Goal: Task Accomplishment & Management: Manage account settings

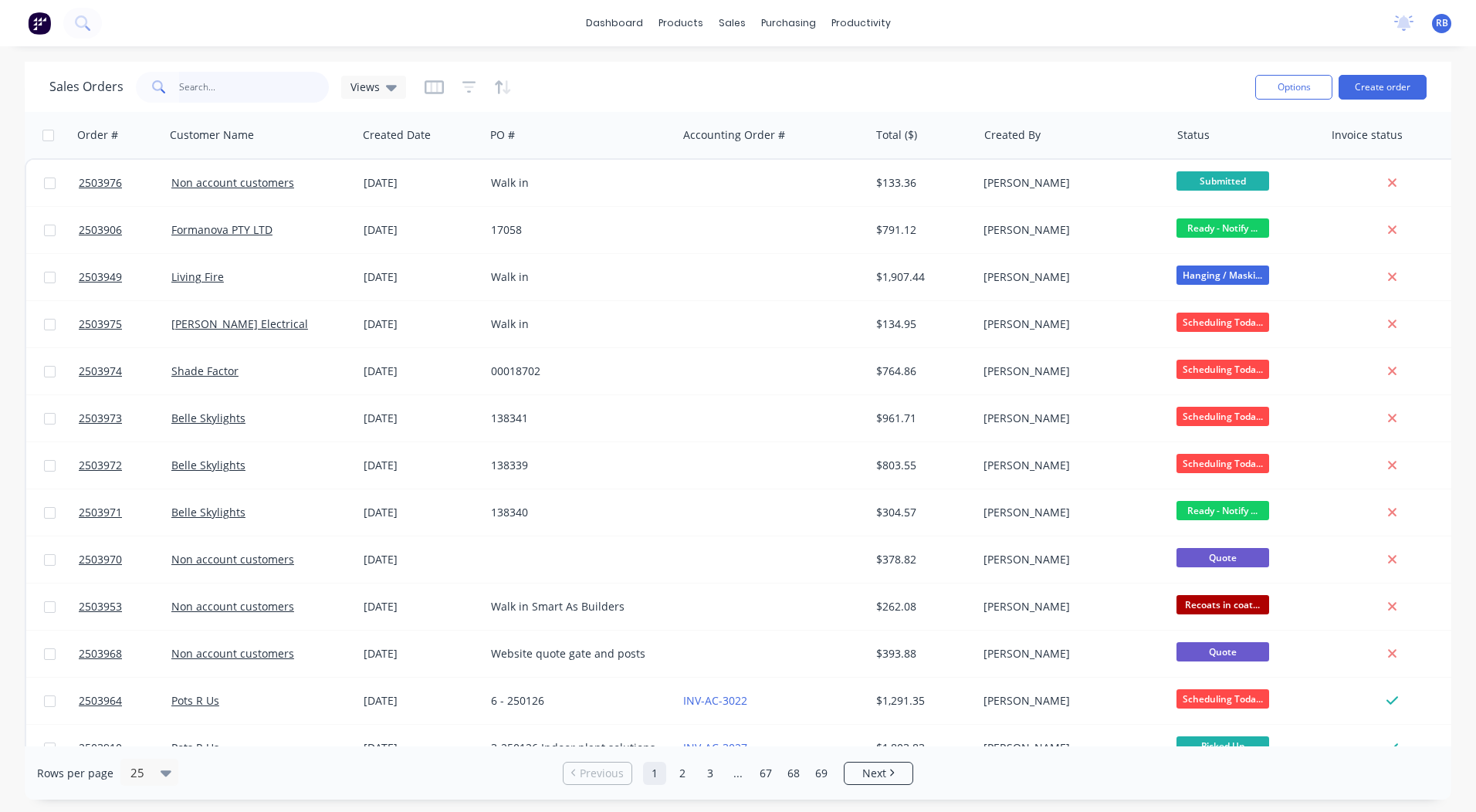
click at [201, 96] on input "text" at bounding box center [254, 87] width 151 height 31
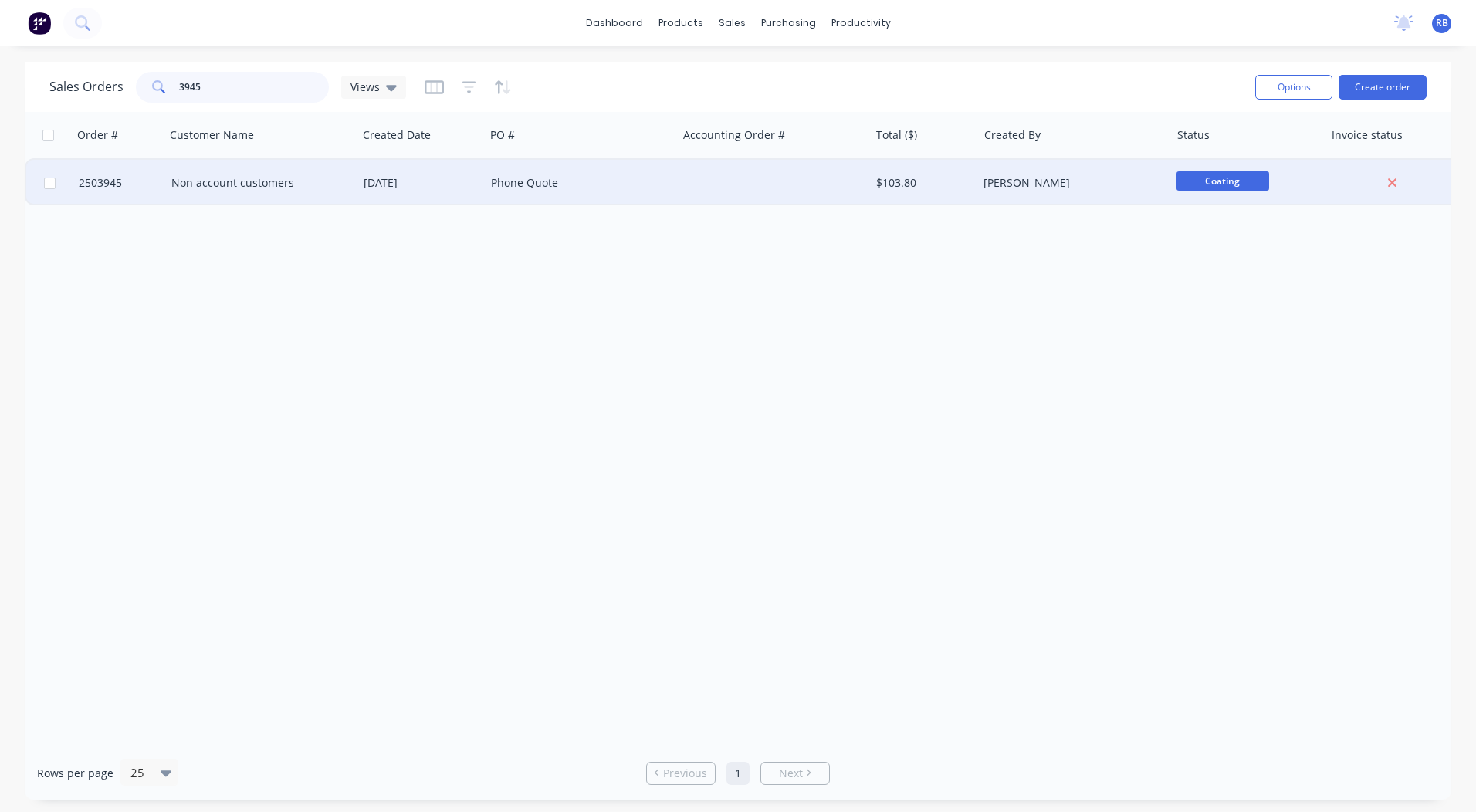
type input "3945"
click at [426, 178] on div "[DATE]" at bounding box center [421, 183] width 115 height 16
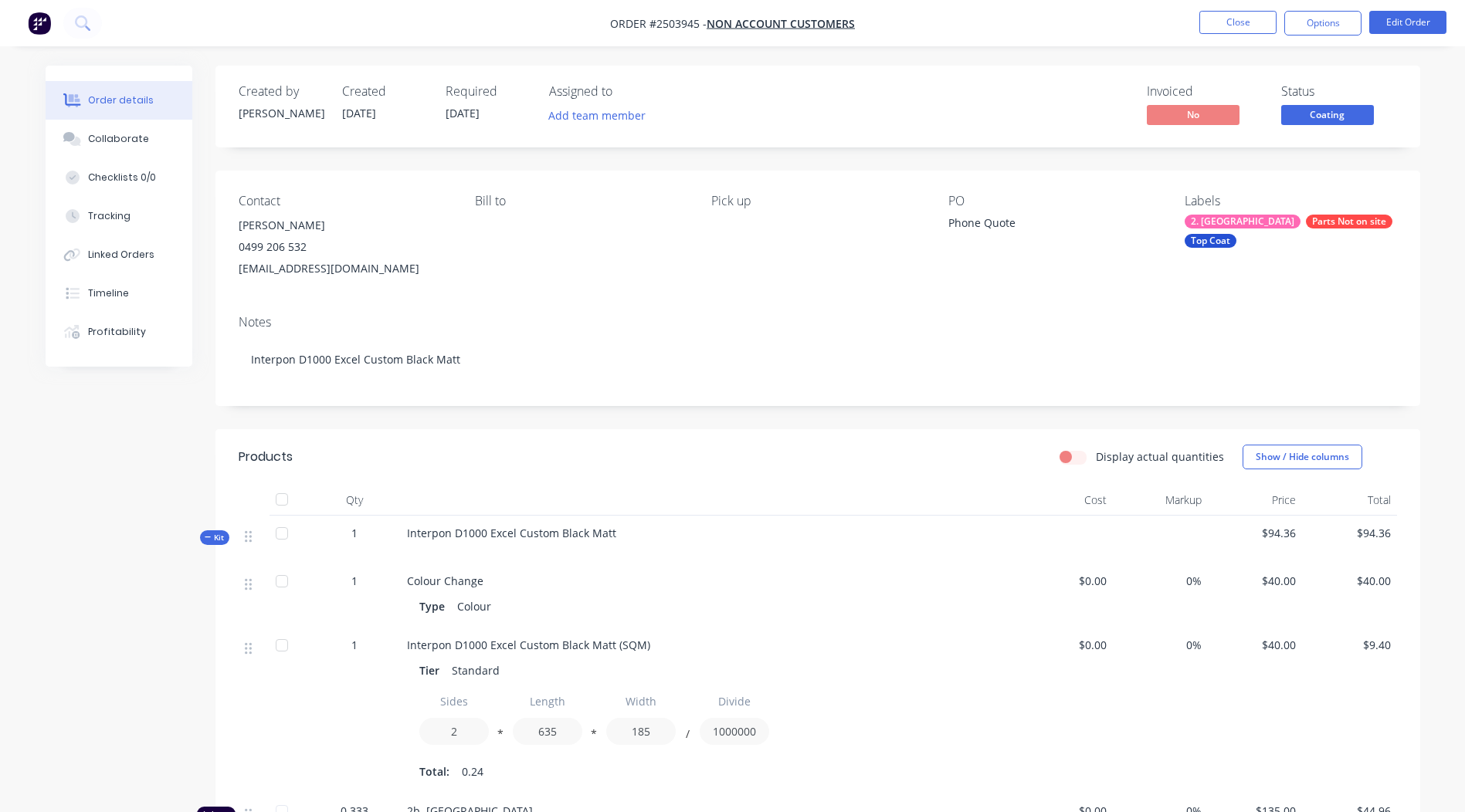
click at [1325, 117] on span "Coating" at bounding box center [1327, 115] width 93 height 19
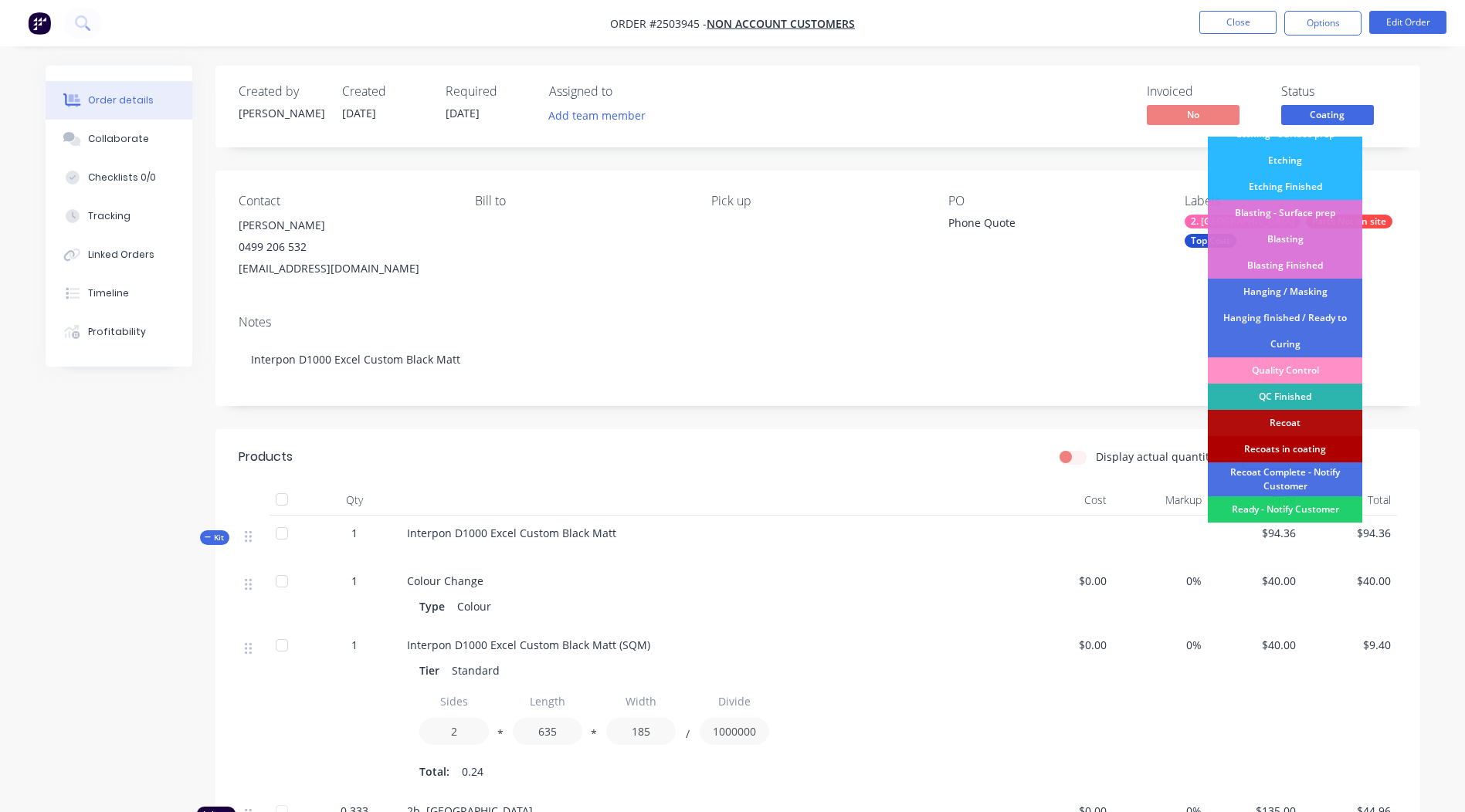
scroll to position [331, 0]
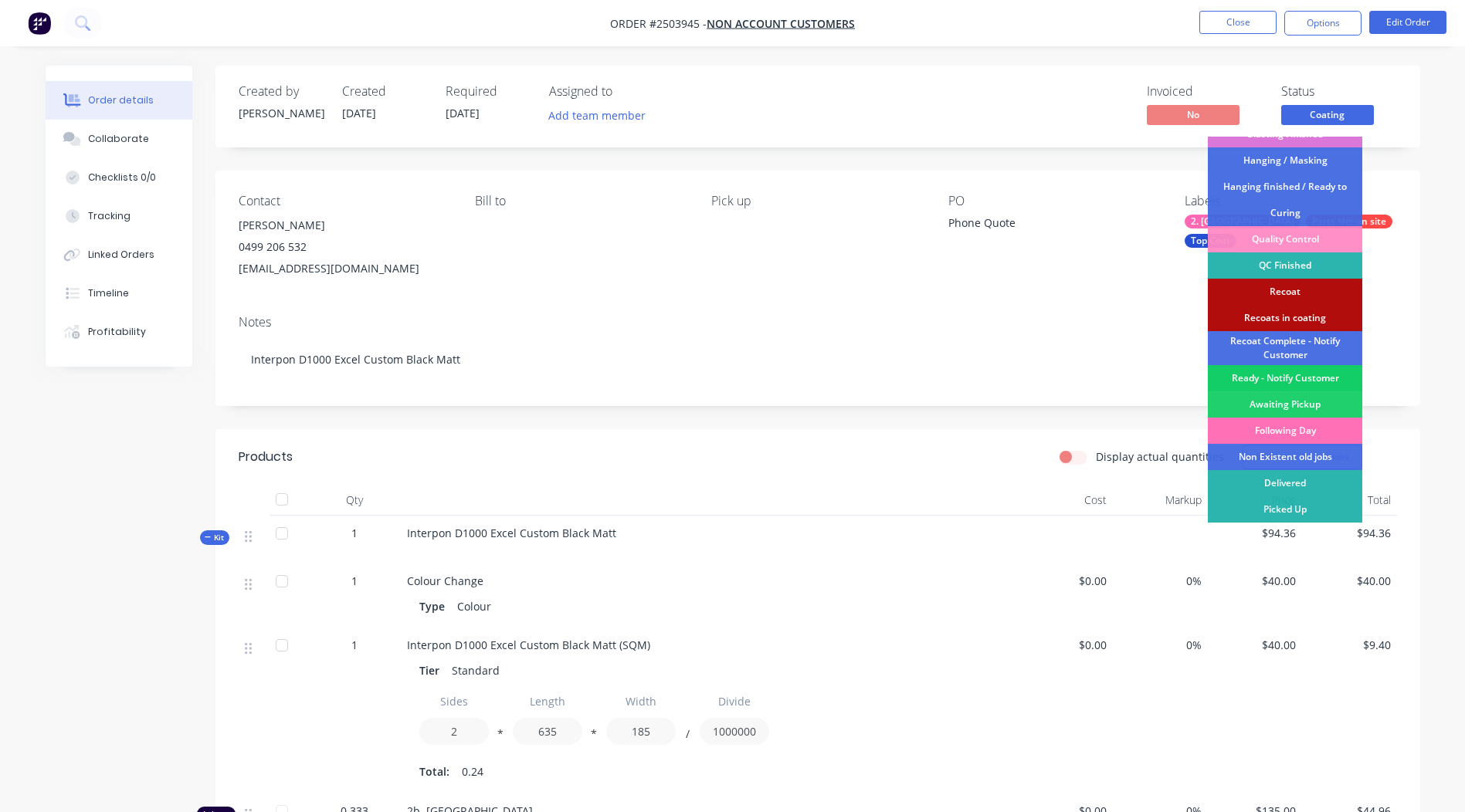
click at [1280, 379] on div "Ready - Notify Customer" at bounding box center [1285, 378] width 154 height 26
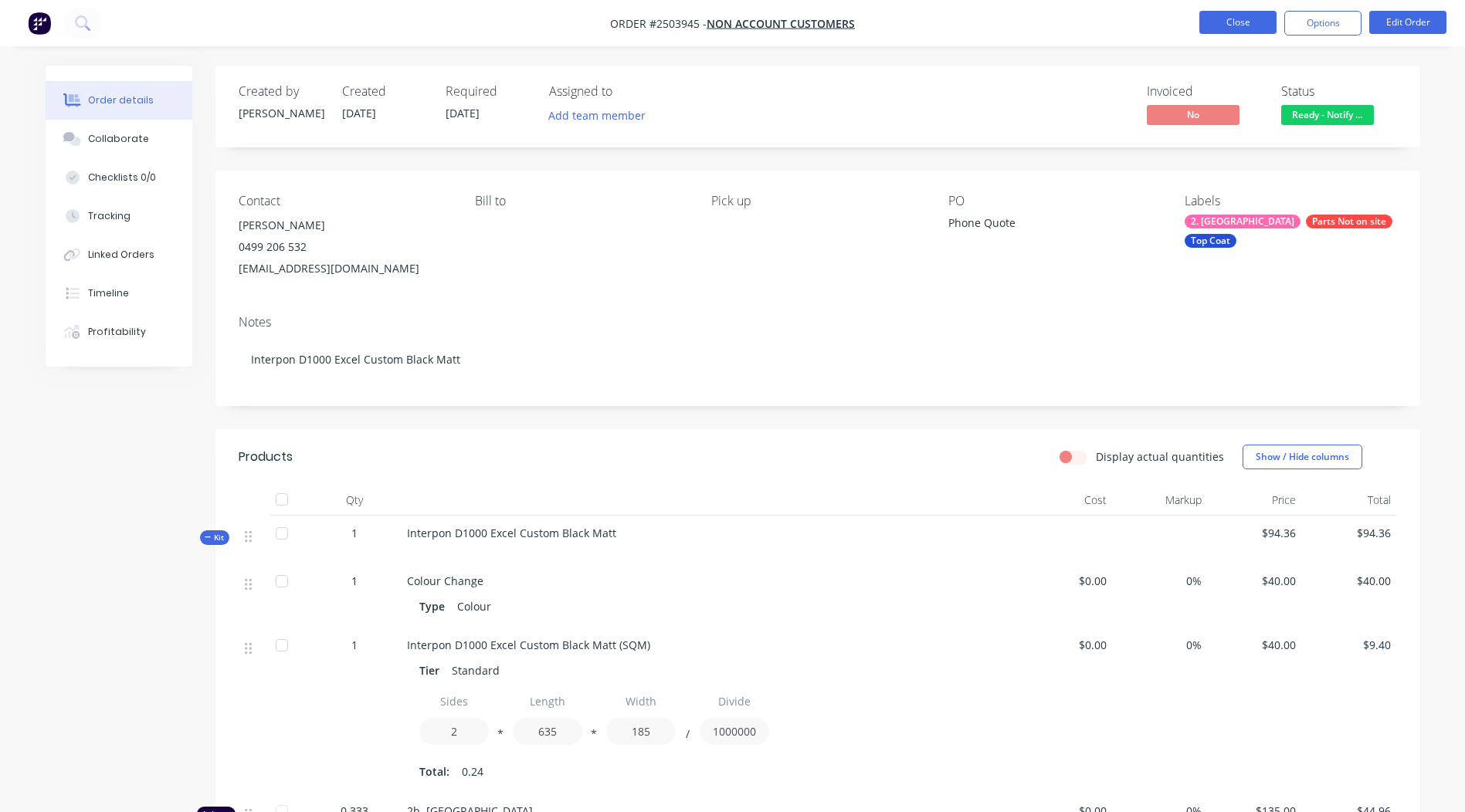
click at [1244, 24] on button "Close" at bounding box center [1238, 22] width 77 height 23
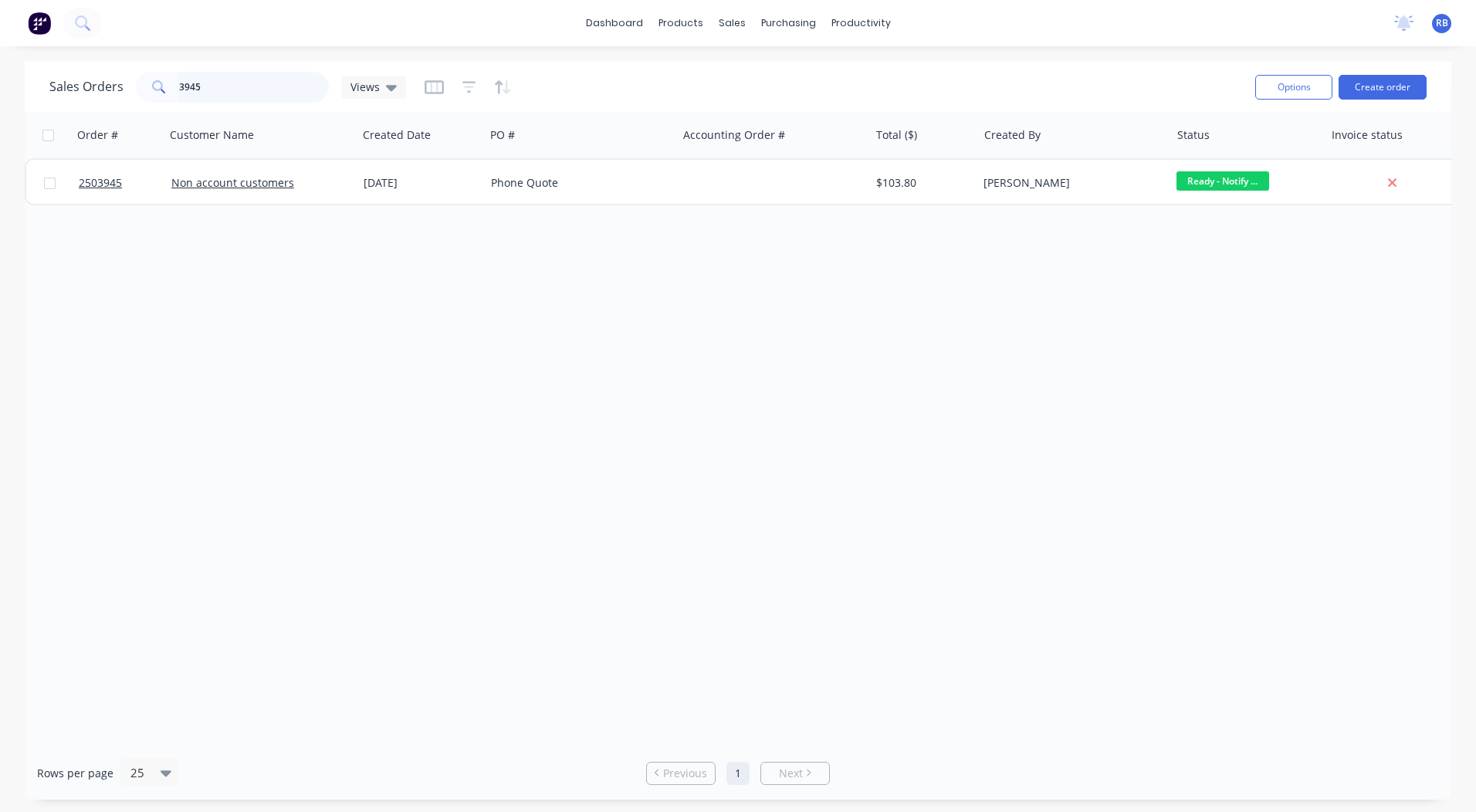
click at [255, 92] on input "3945" at bounding box center [254, 87] width 151 height 31
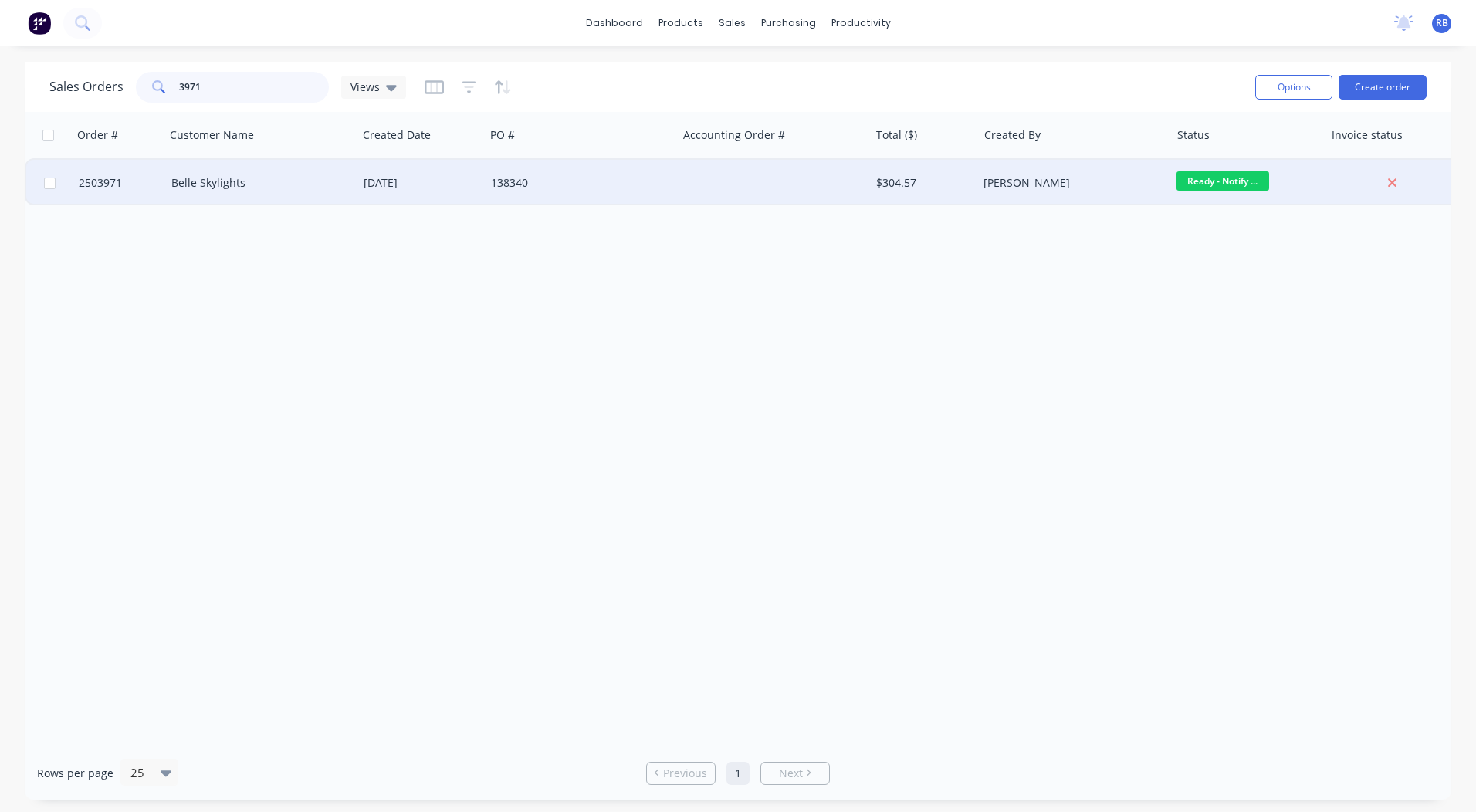
type input "3971"
click at [625, 185] on div "138340" at bounding box center [576, 183] width 171 height 16
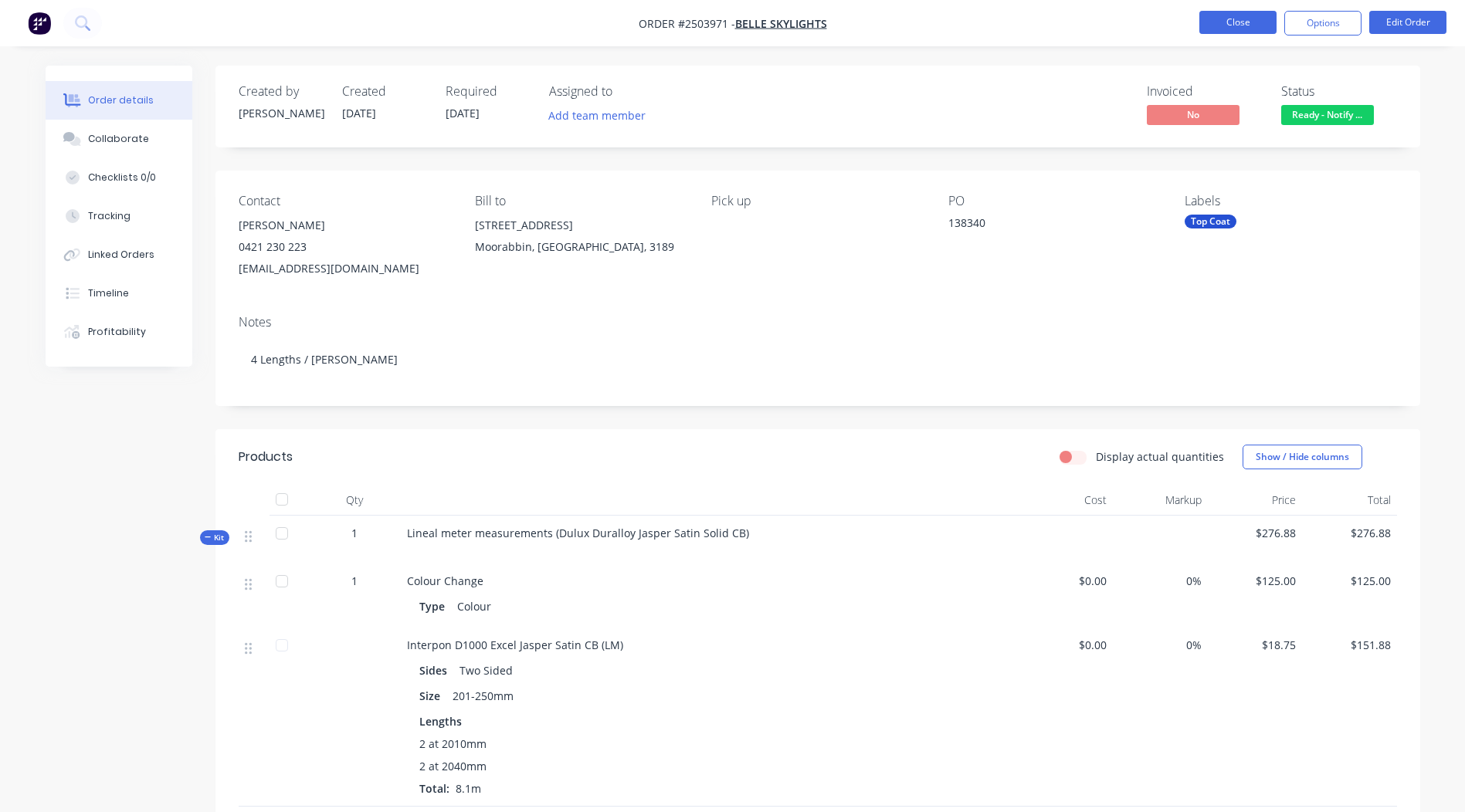
click at [1220, 13] on button "Close" at bounding box center [1238, 22] width 77 height 23
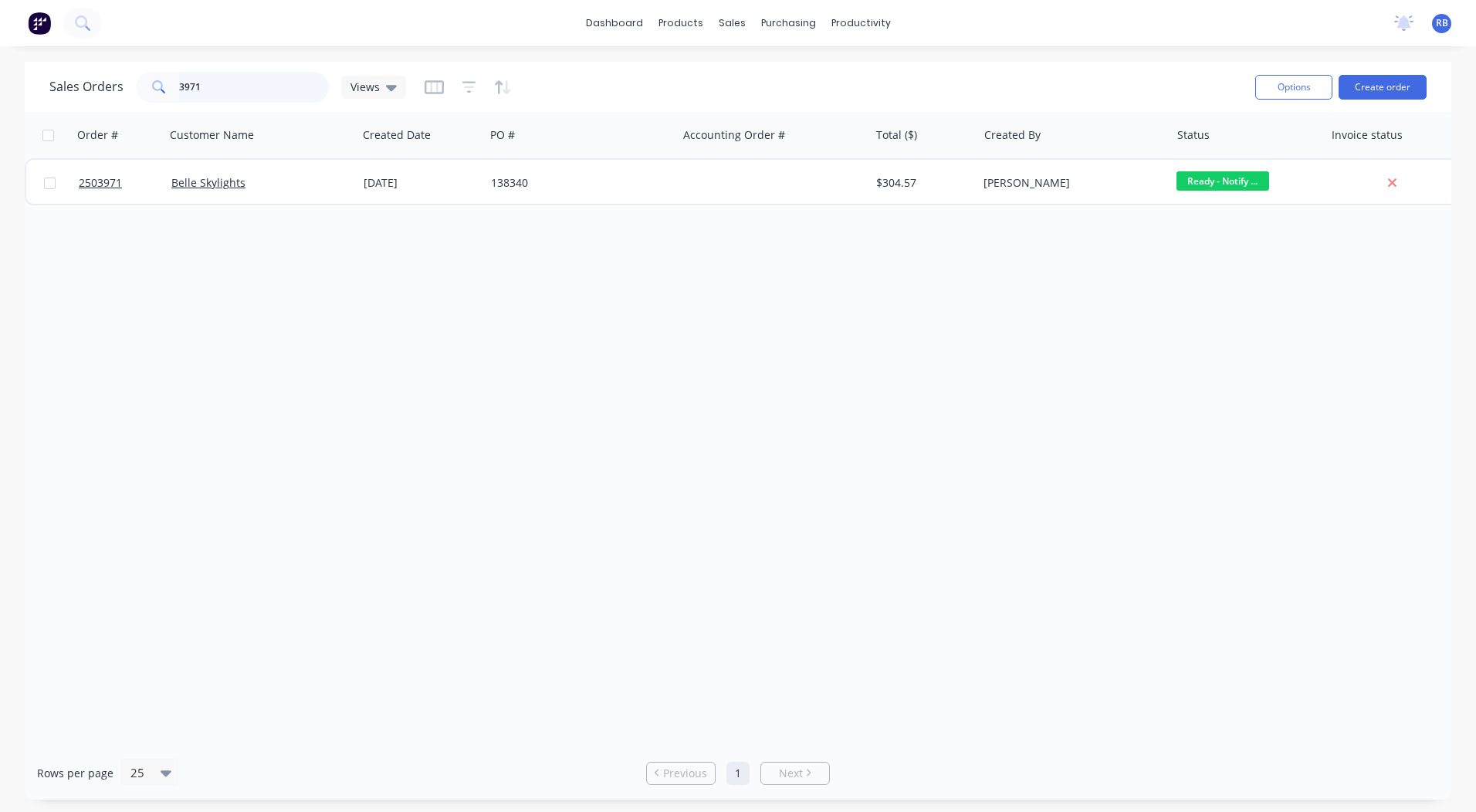
click at [237, 78] on input "3971" at bounding box center [254, 87] width 151 height 31
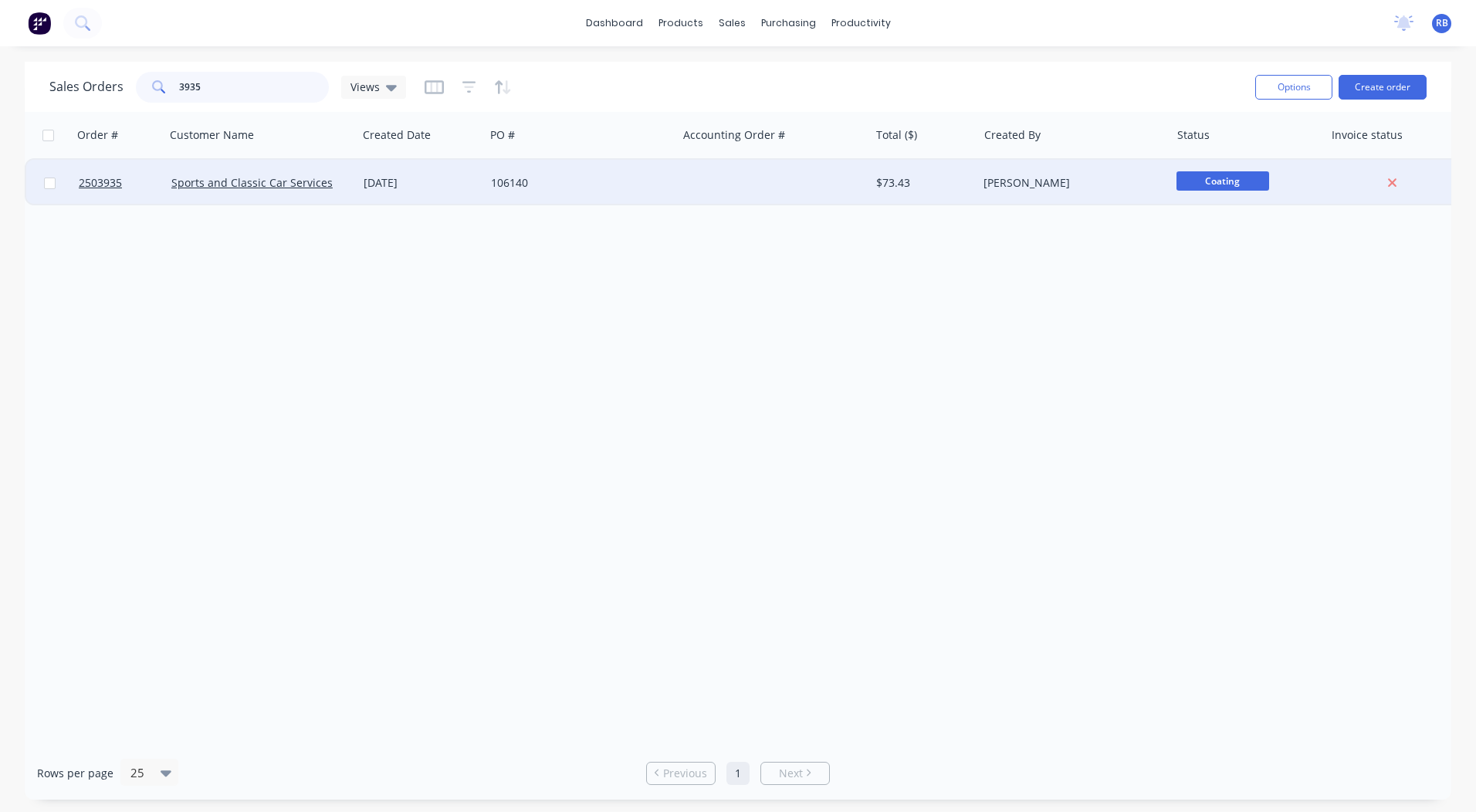
type input "3935"
click at [426, 171] on div "[DATE]" at bounding box center [421, 182] width 127 height 46
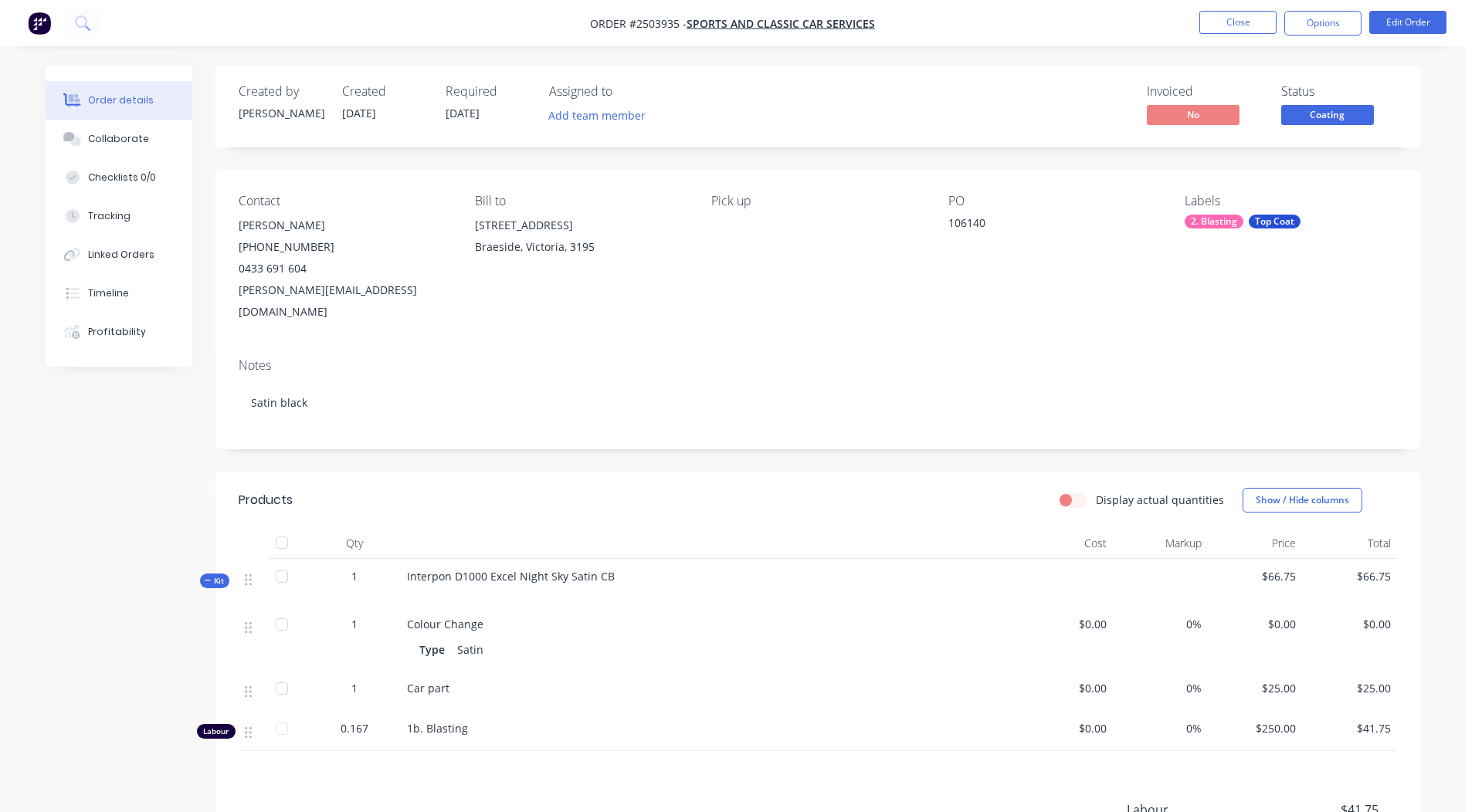
click at [1311, 118] on span "Coating" at bounding box center [1327, 115] width 93 height 19
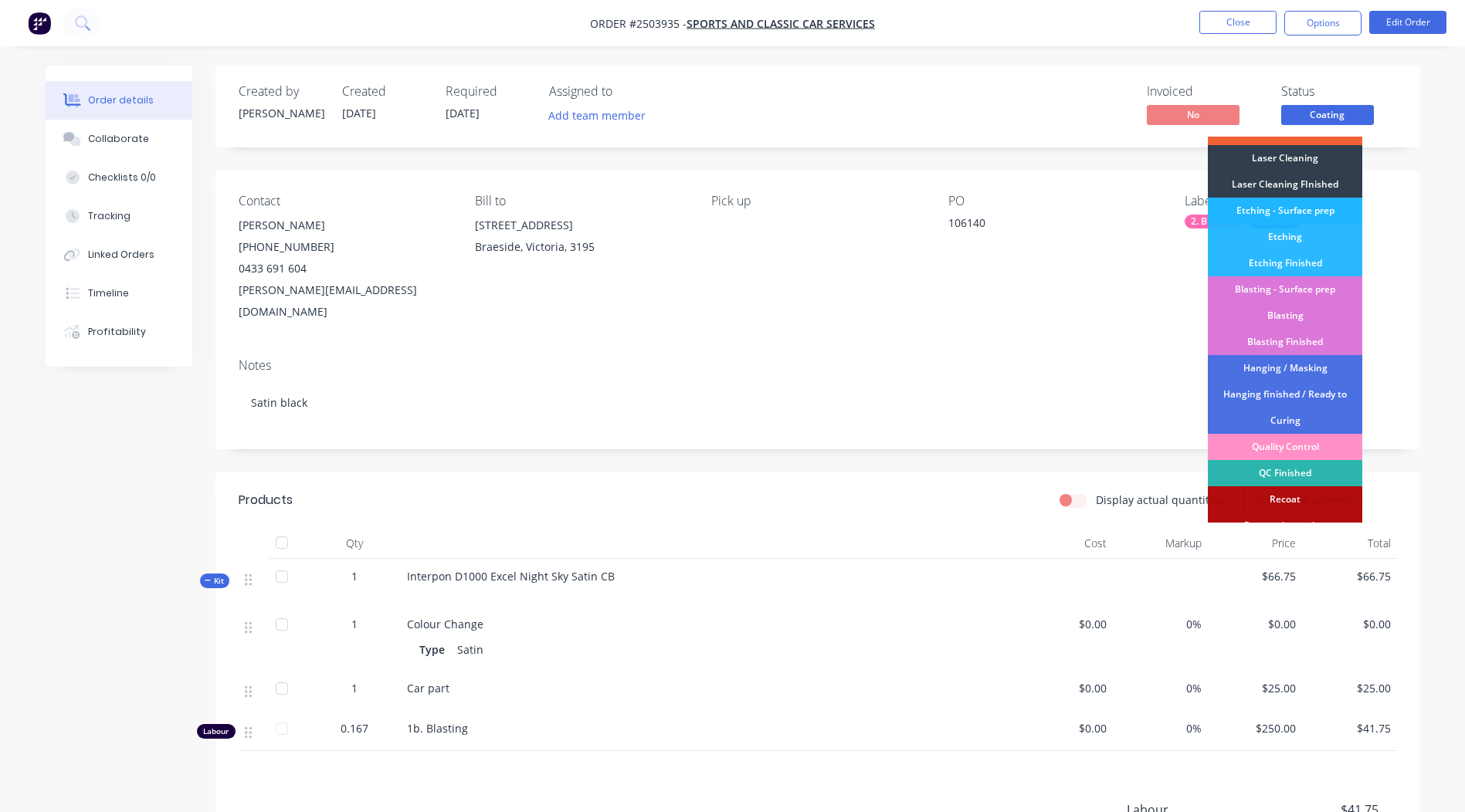
scroll to position [331, 0]
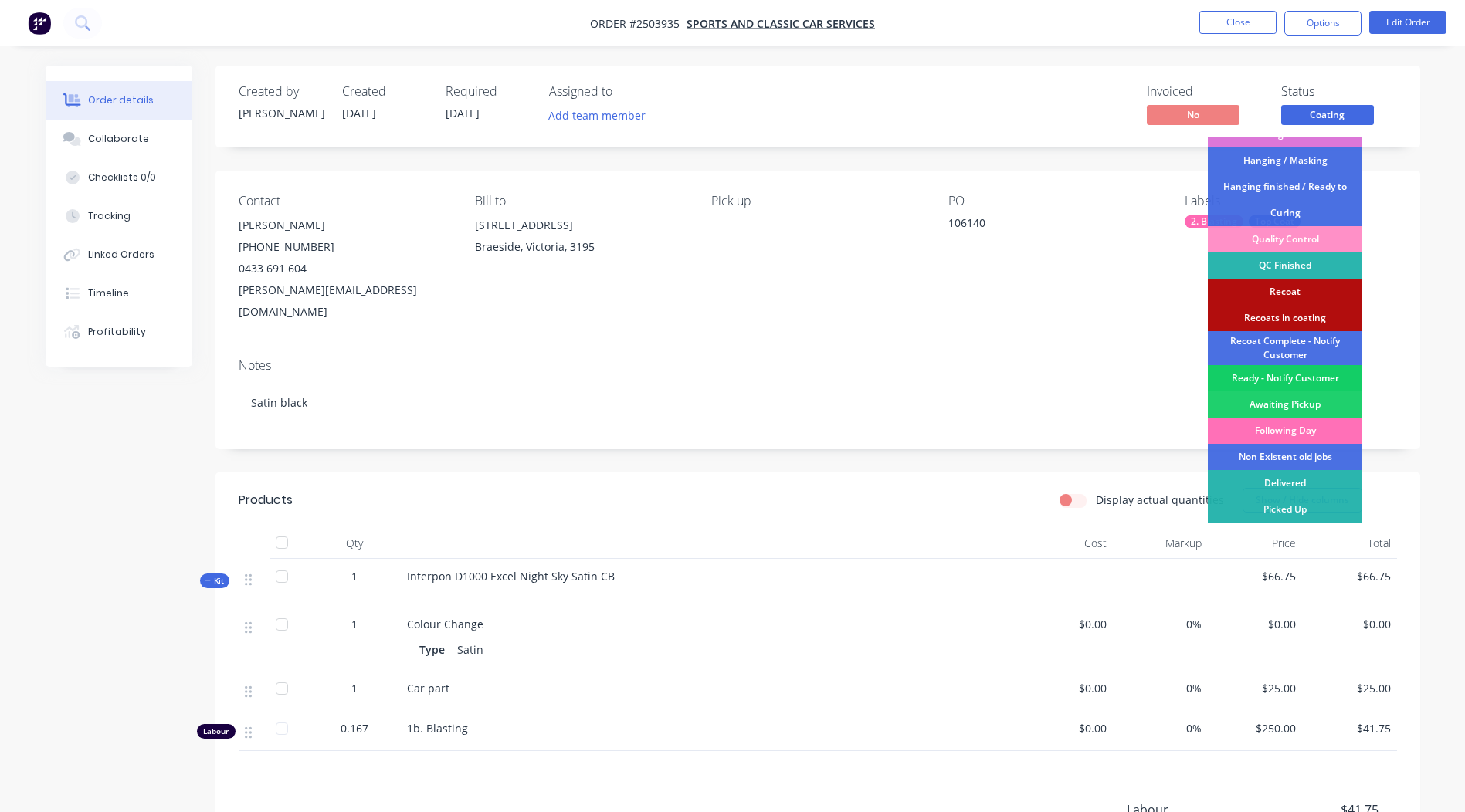
click at [1288, 374] on div "Ready - Notify Customer" at bounding box center [1285, 378] width 154 height 26
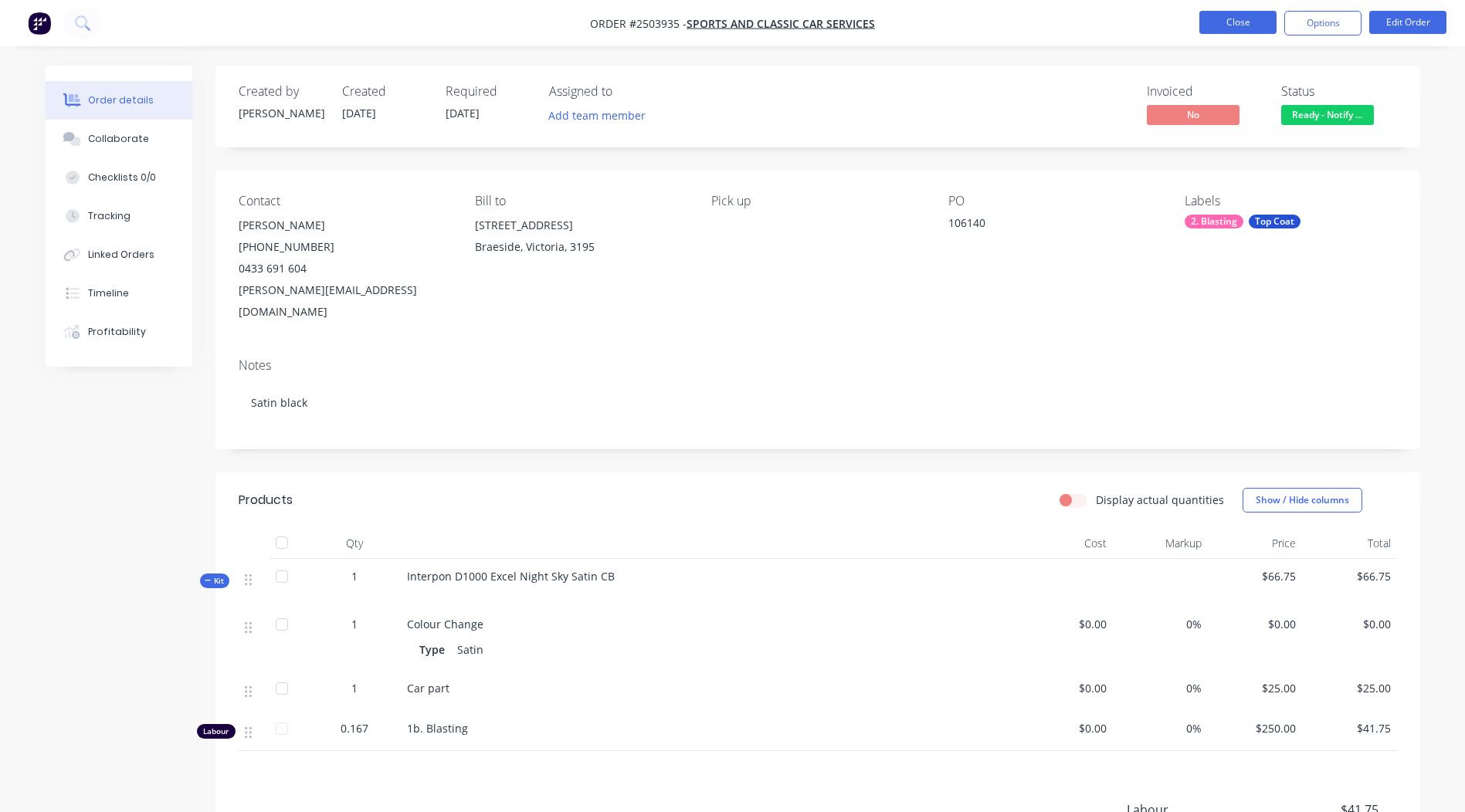
click at [1233, 19] on button "Close" at bounding box center [1238, 22] width 77 height 23
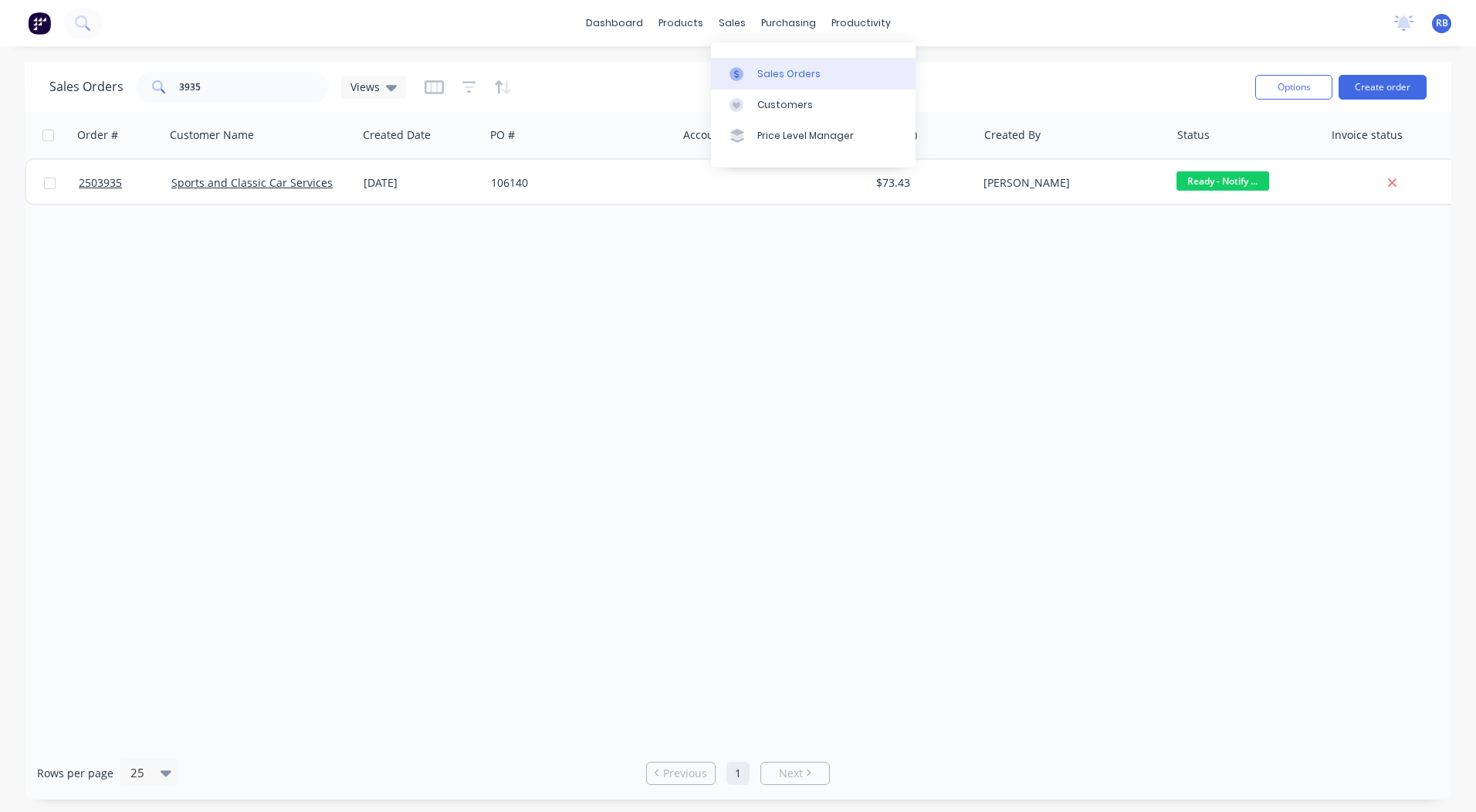
click at [759, 72] on div "Sales Orders" at bounding box center [788, 75] width 63 height 14
click at [1075, 51] on div "dashboard products sales purchasing productivity dashboard products Product Cat…" at bounding box center [738, 406] width 1476 height 812
click at [0, 106] on html "dashboard products sales purchasing productivity dashboard products Product Cat…" at bounding box center [738, 406] width 1476 height 812
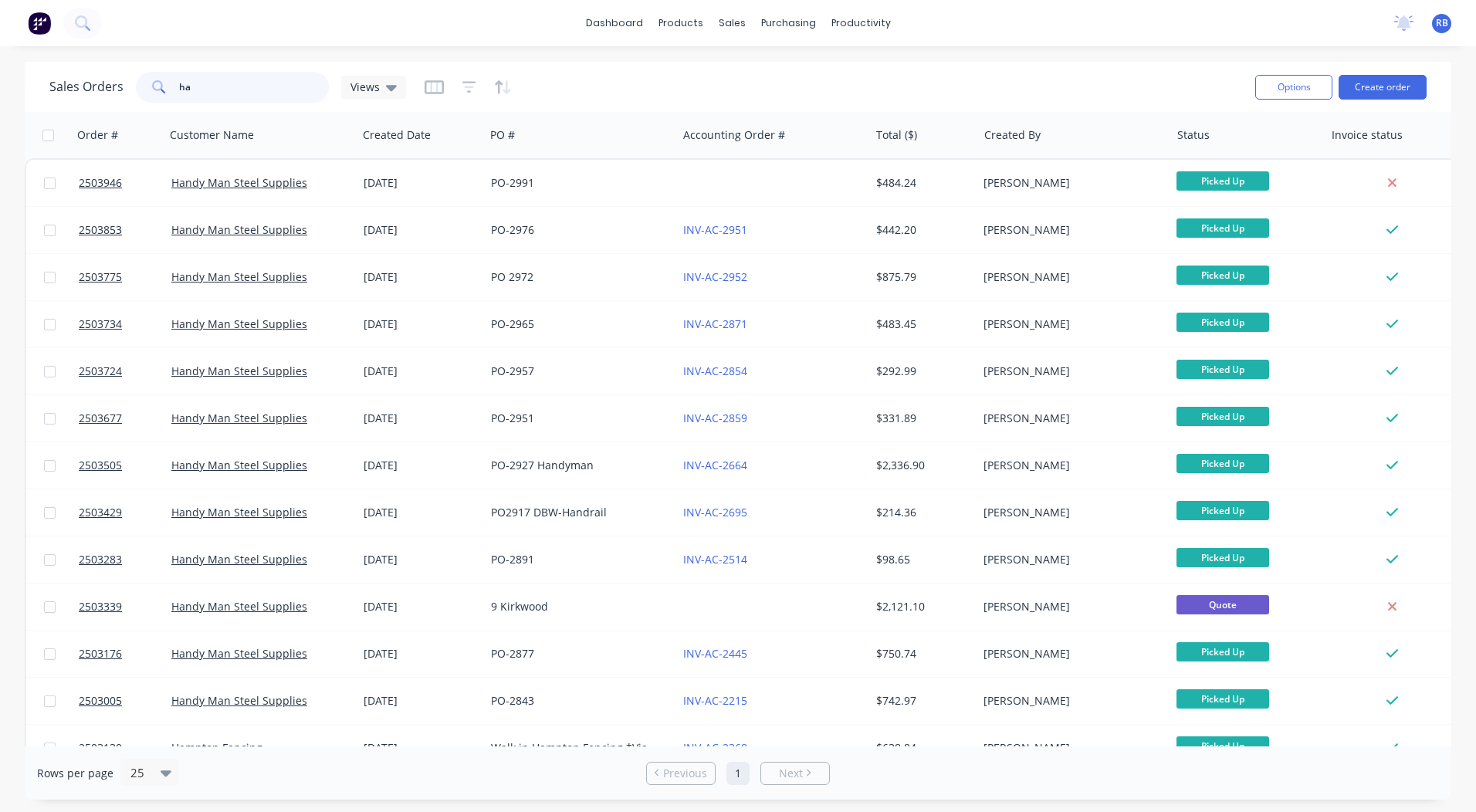
type input "h"
type input "lumb"
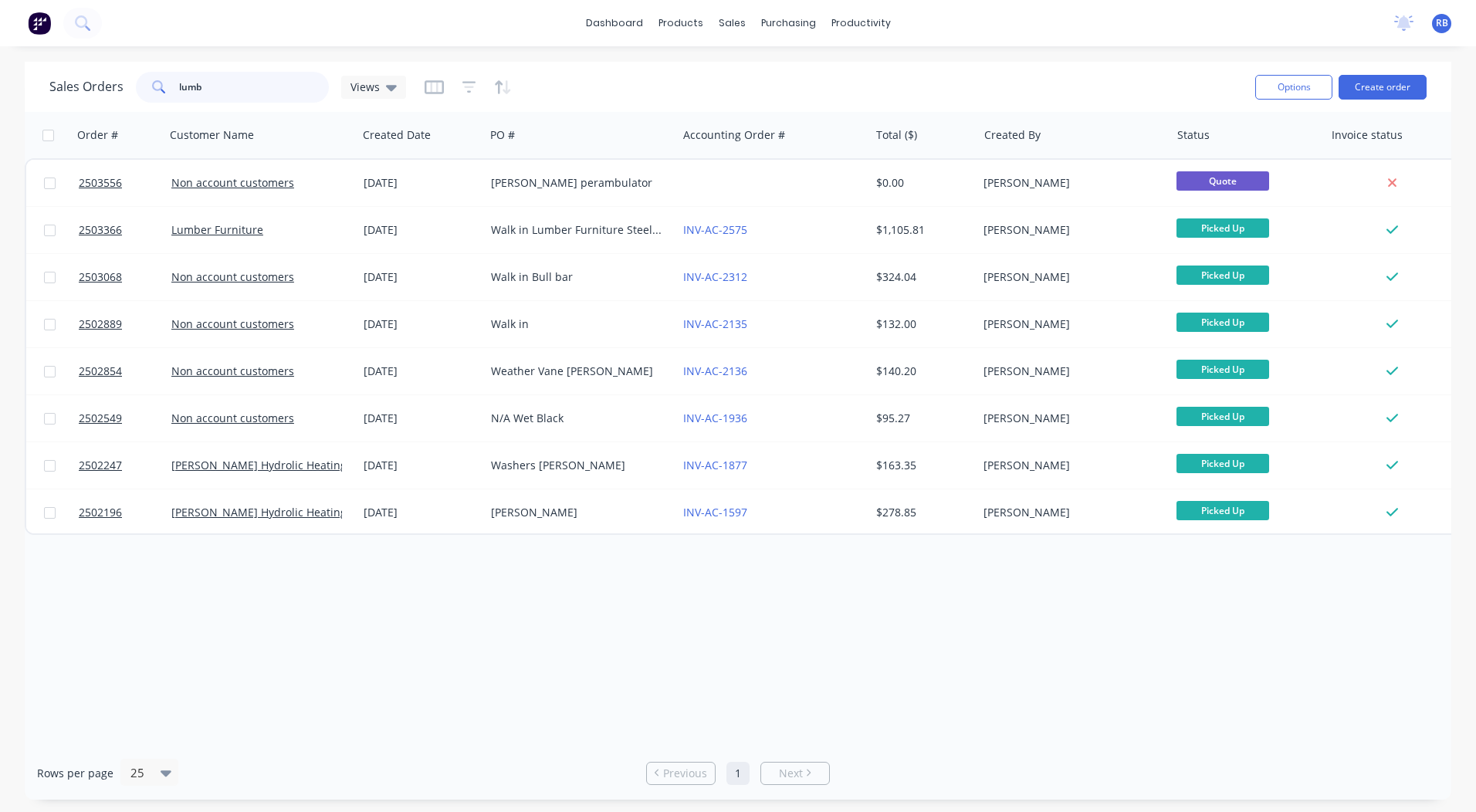
drag, startPoint x: 242, startPoint y: 86, endPoint x: 23, endPoint y: 145, distance: 226.8
click at [0, 133] on html "dashboard products sales purchasing productivity dashboard products Product Cat…" at bounding box center [738, 406] width 1476 height 812
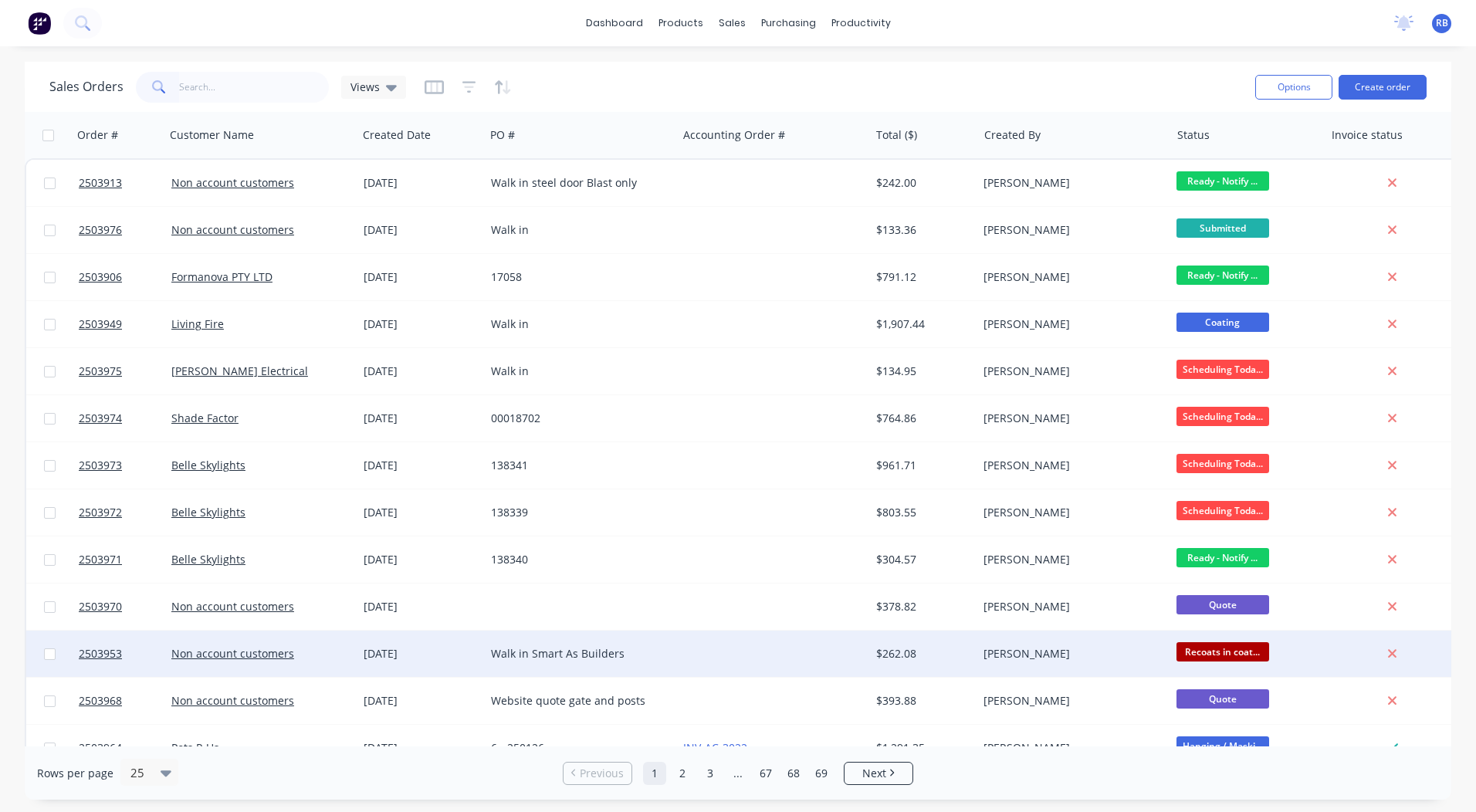
click at [772, 657] on div at bounding box center [773, 653] width 192 height 46
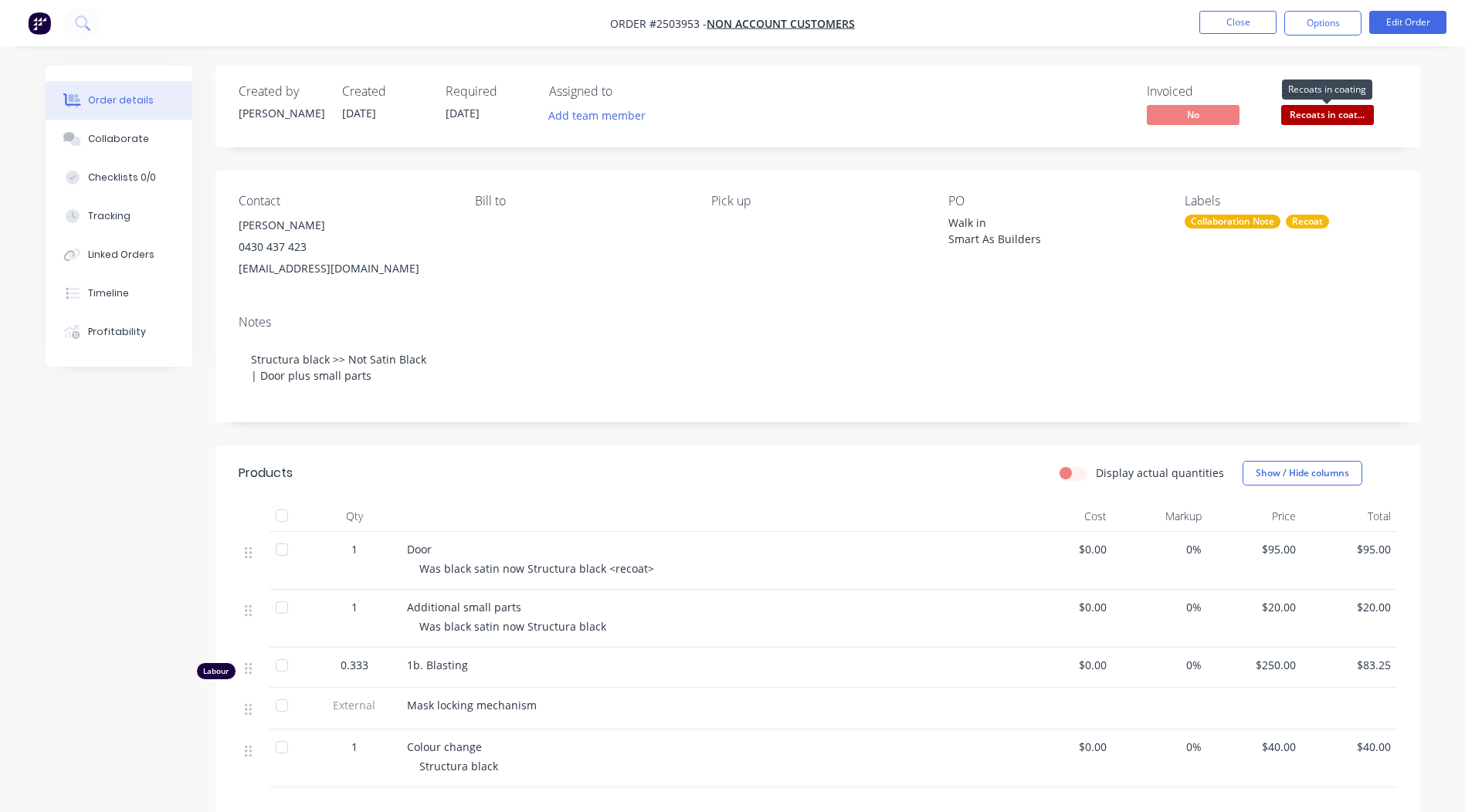
click at [1334, 113] on span "Recoats in coat..." at bounding box center [1327, 115] width 93 height 19
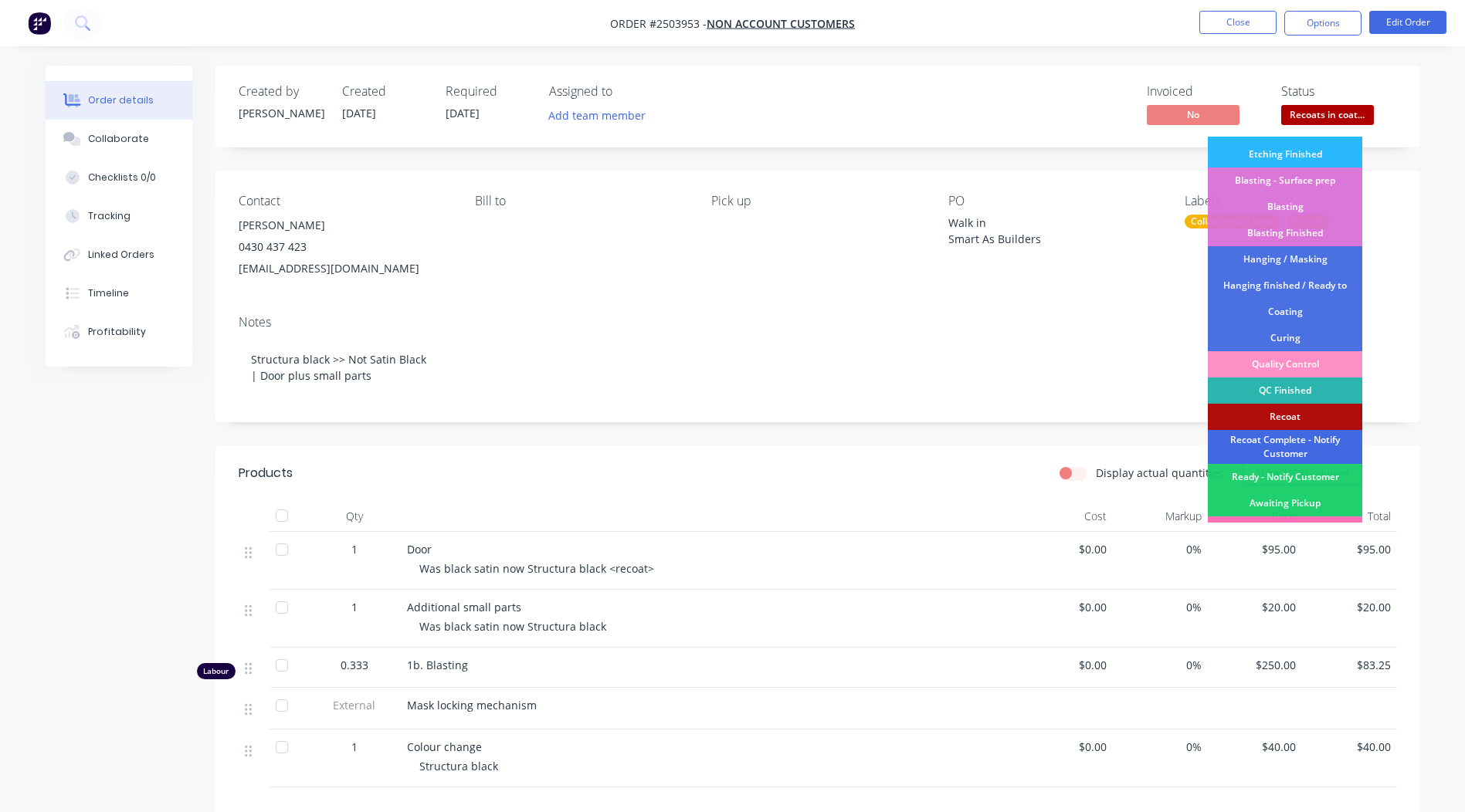
scroll to position [331, 0]
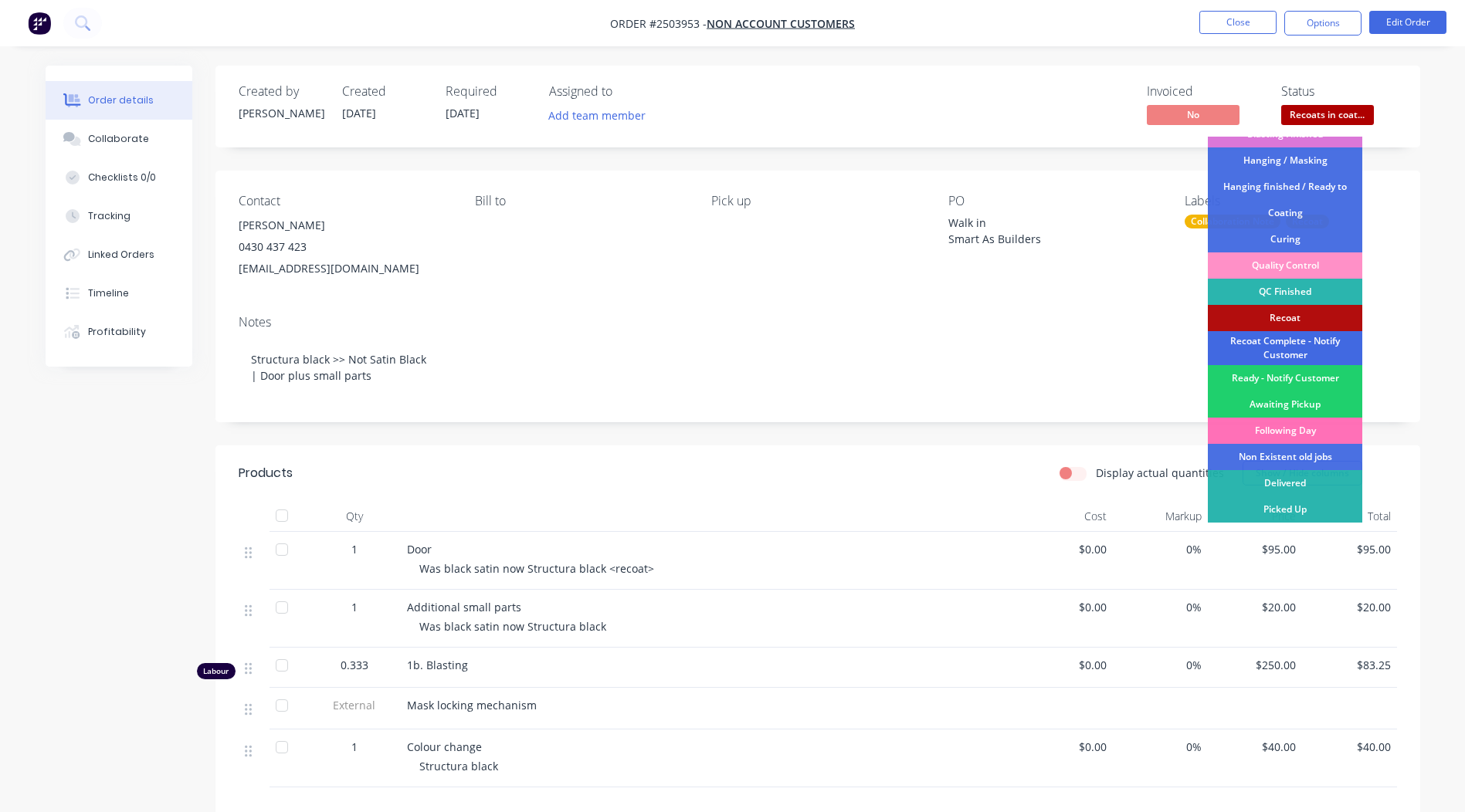
click at [1276, 346] on div "Recoat Complete - Notify Customer" at bounding box center [1285, 348] width 154 height 34
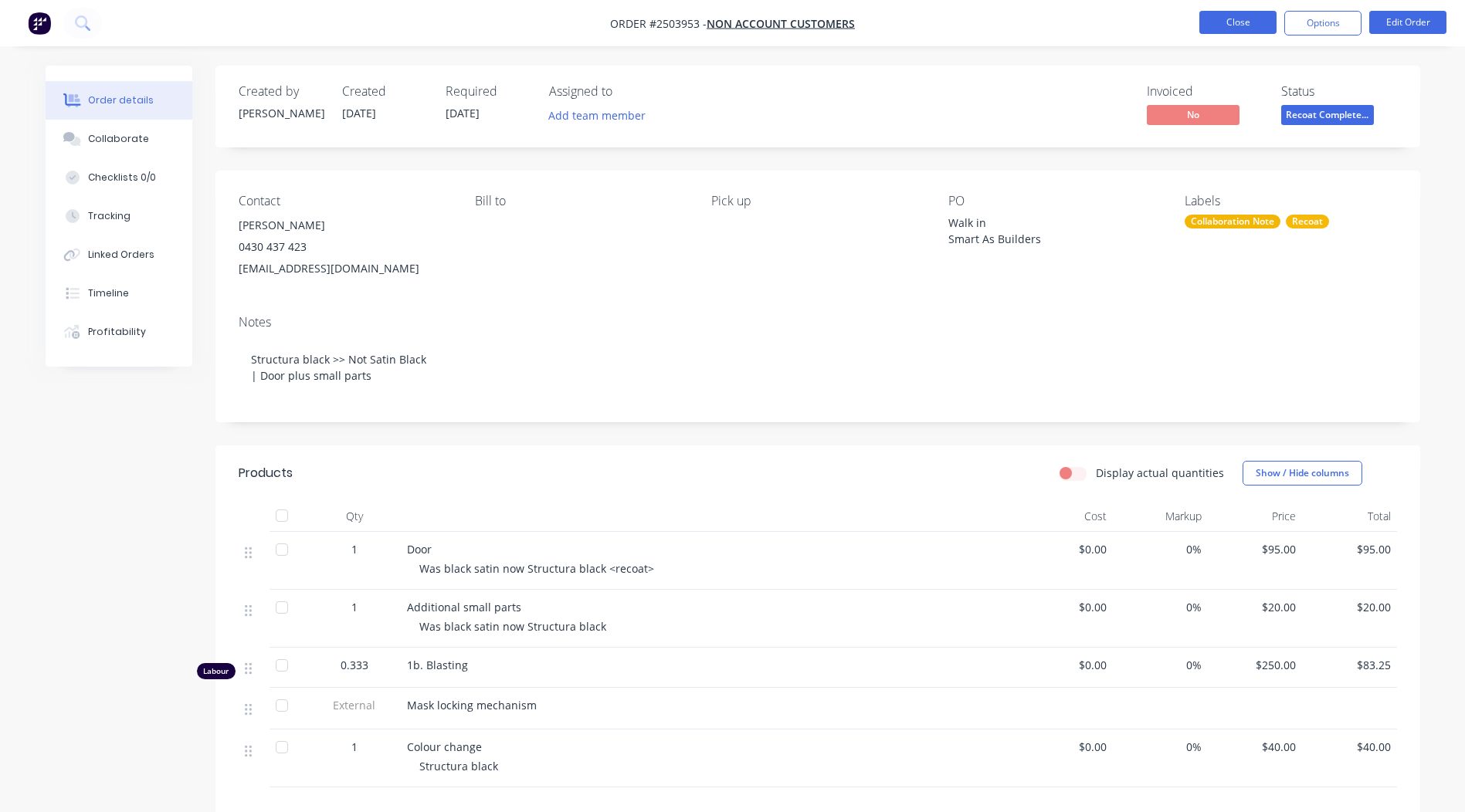
click at [1236, 19] on button "Close" at bounding box center [1238, 22] width 77 height 23
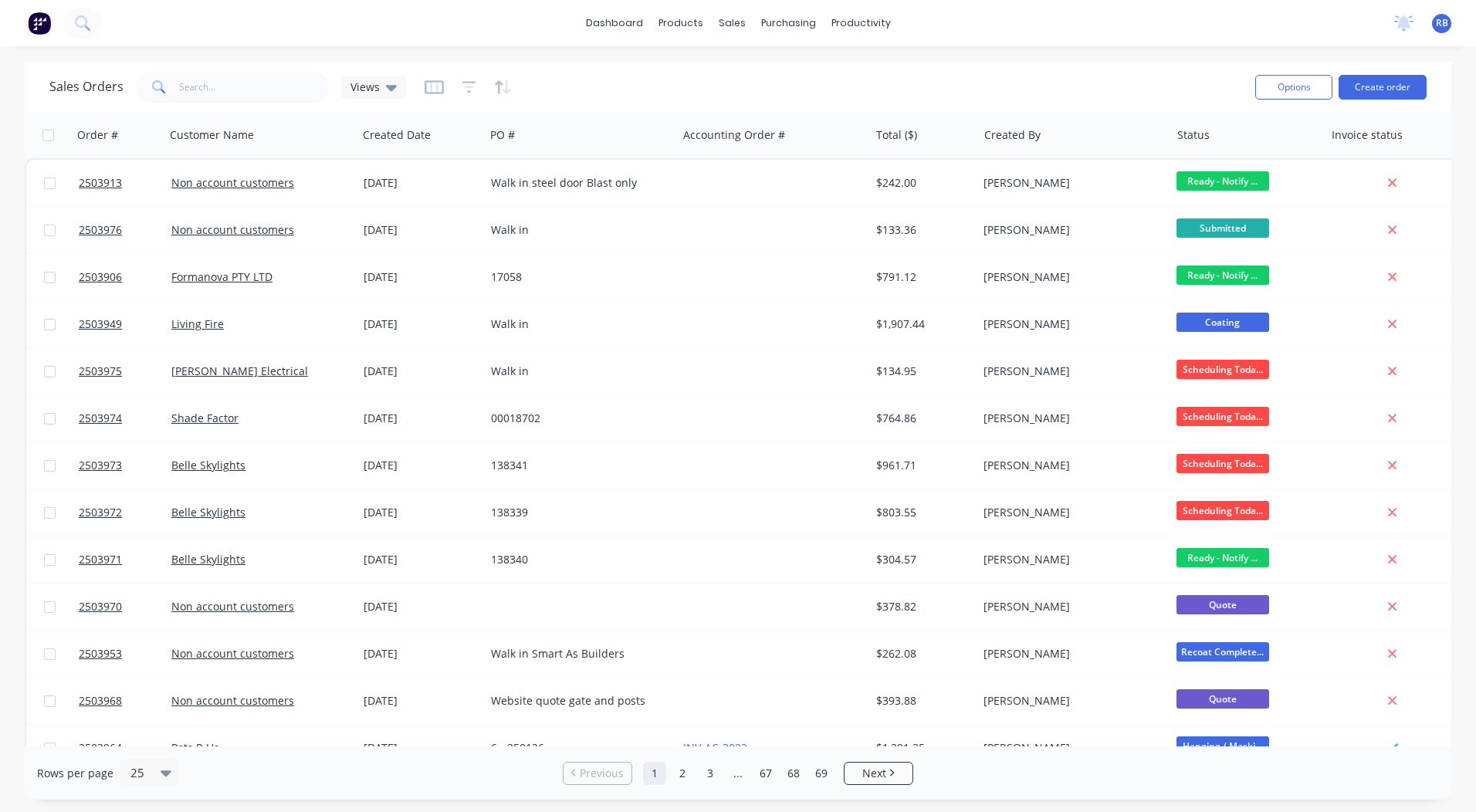
click at [899, 98] on div "Sales Orders Views" at bounding box center [645, 86] width 1194 height 38
click at [1350, 79] on button "Create order" at bounding box center [1382, 87] width 88 height 25
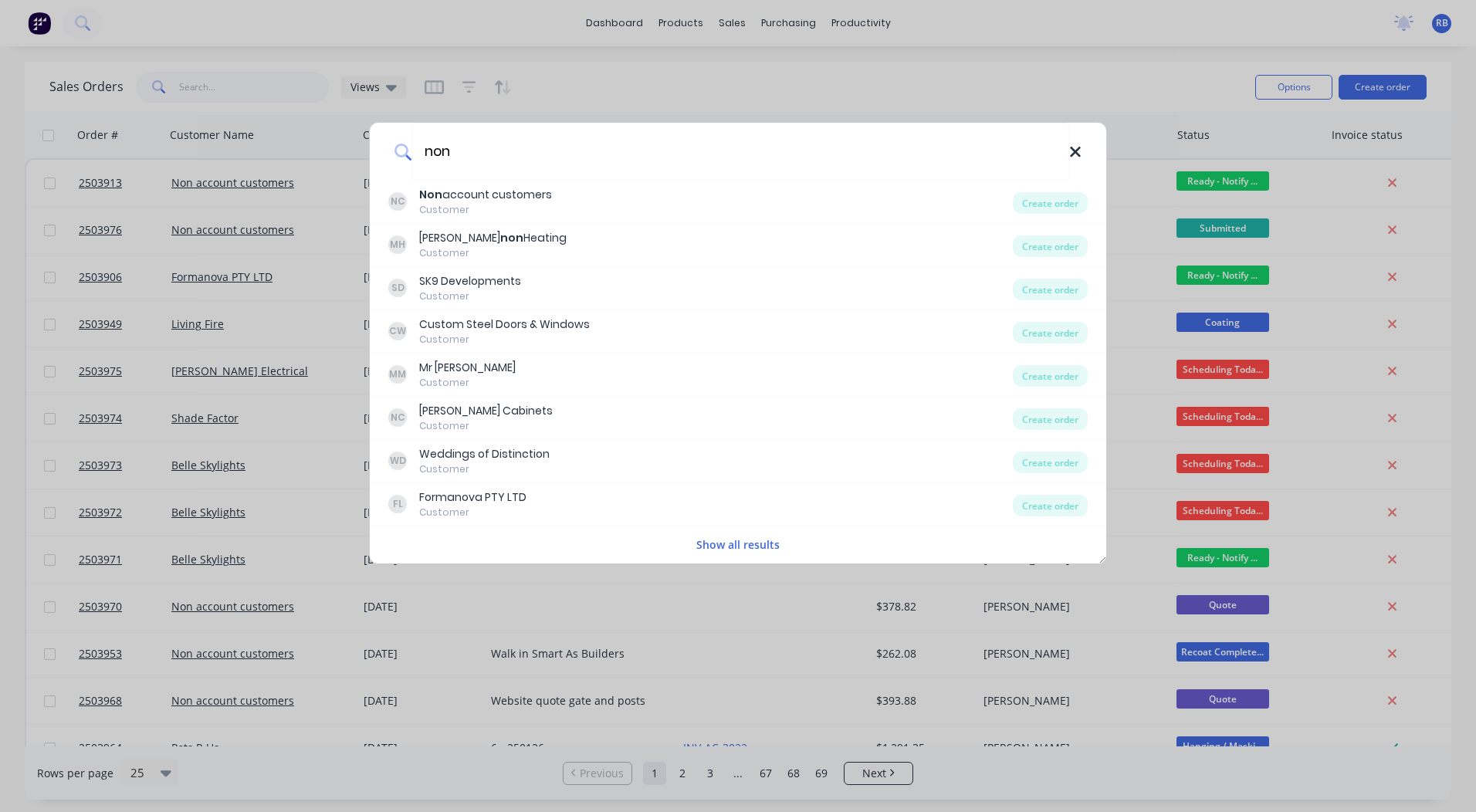
type input "non"
drag, startPoint x: 1076, startPoint y: 154, endPoint x: 1021, endPoint y: 167, distance: 56.5
click at [1076, 153] on icon at bounding box center [1075, 152] width 12 height 17
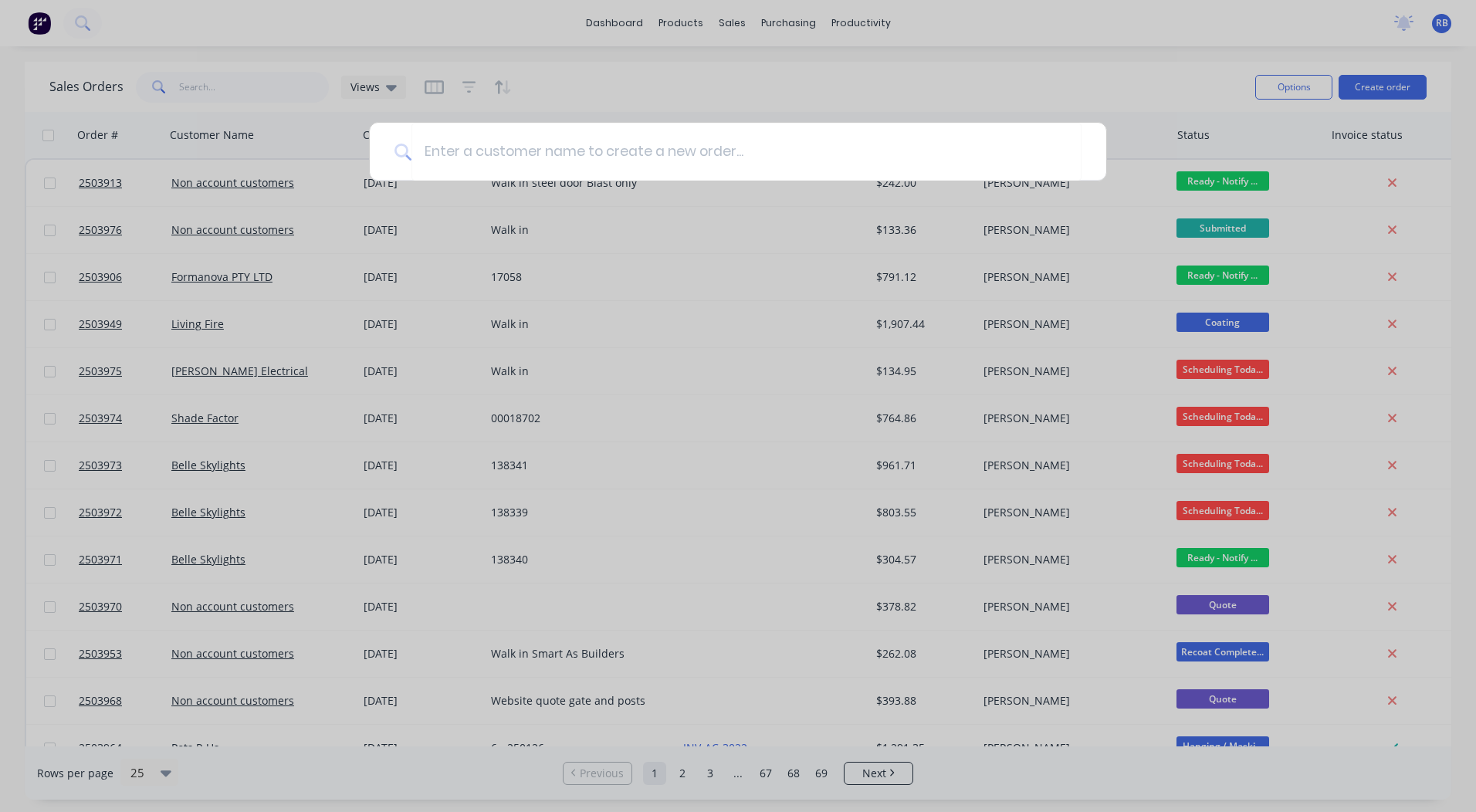
click at [928, 106] on div at bounding box center [738, 406] width 1476 height 812
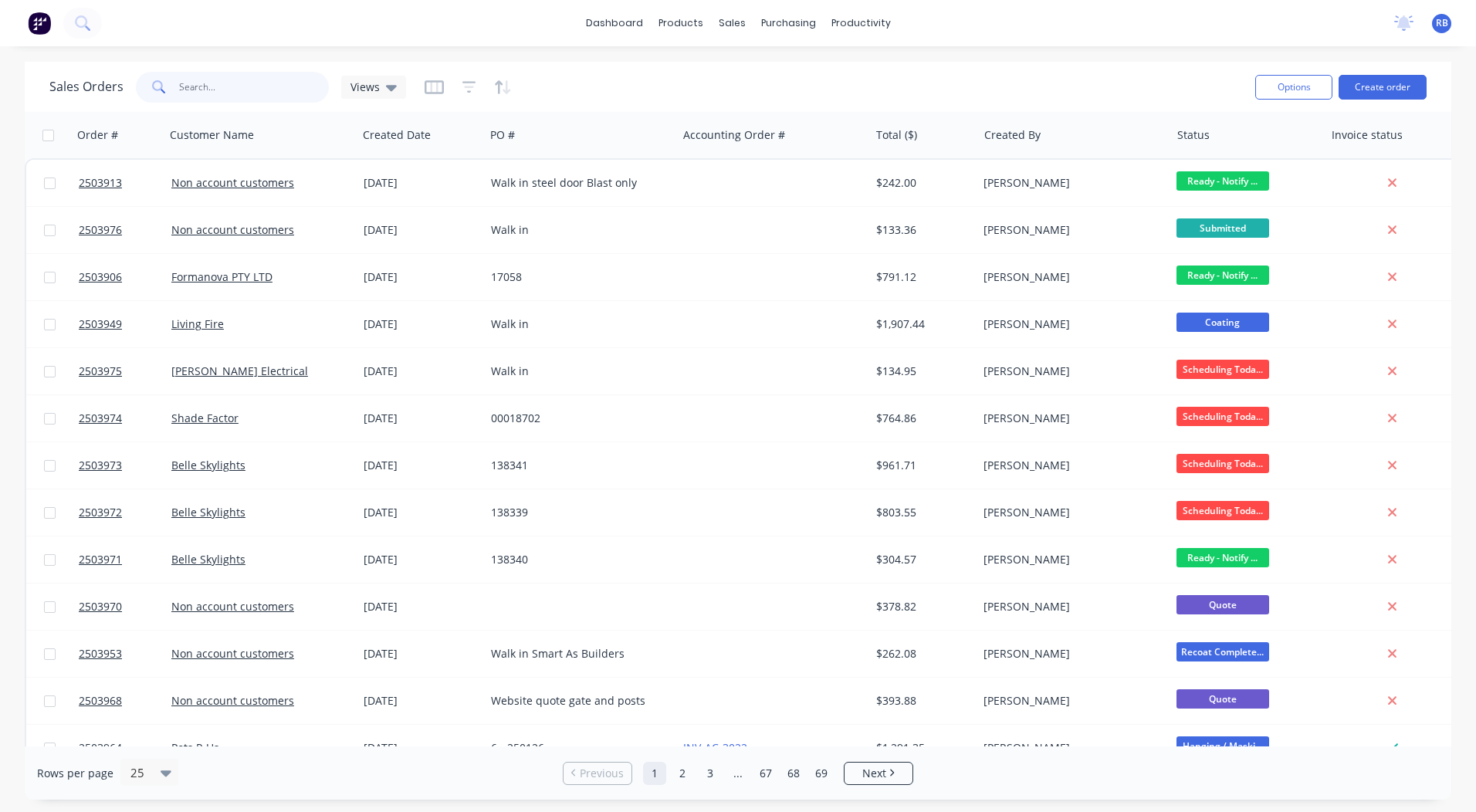
click at [218, 87] on input "text" at bounding box center [254, 87] width 151 height 31
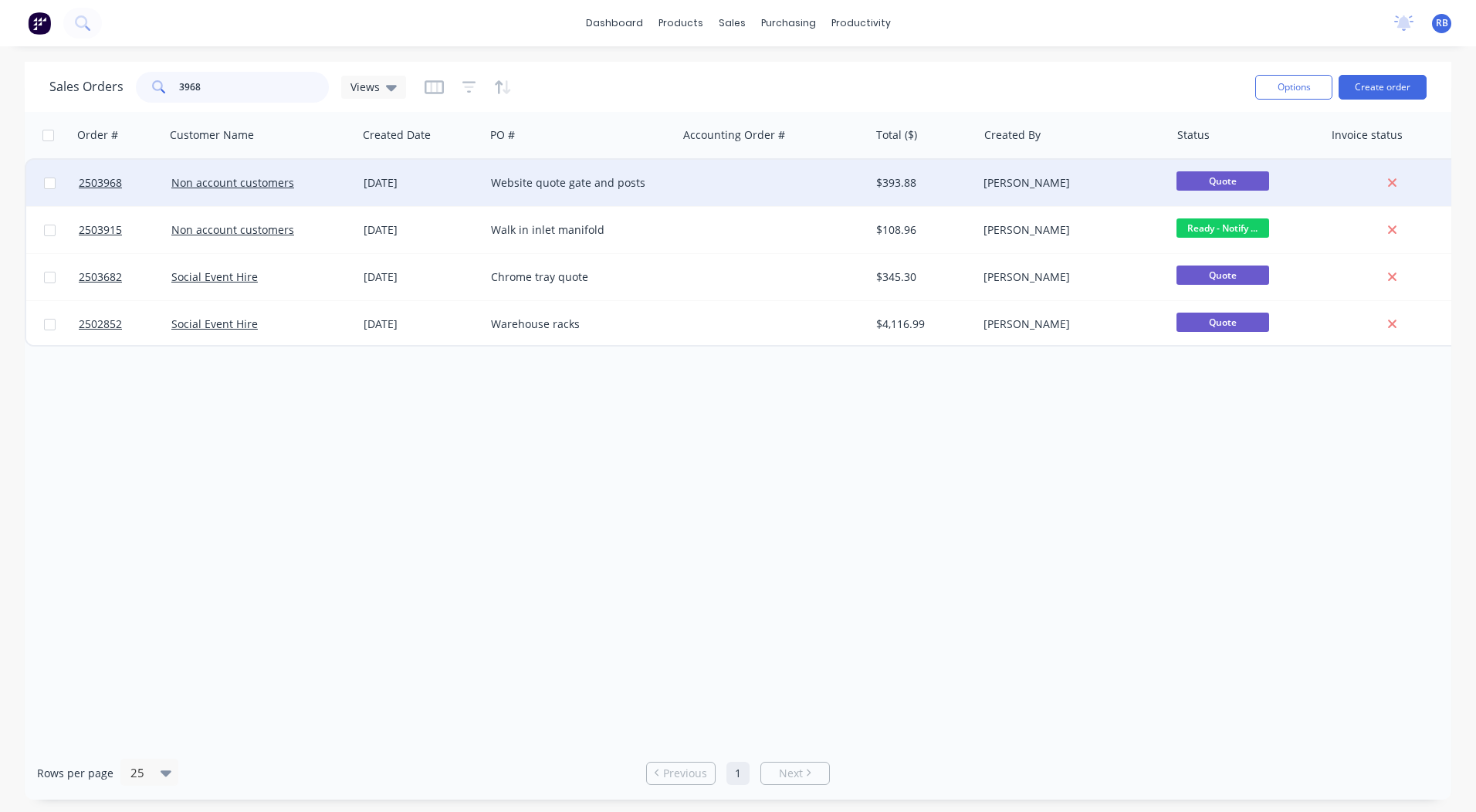
type input "3968"
click at [773, 180] on div at bounding box center [773, 182] width 192 height 46
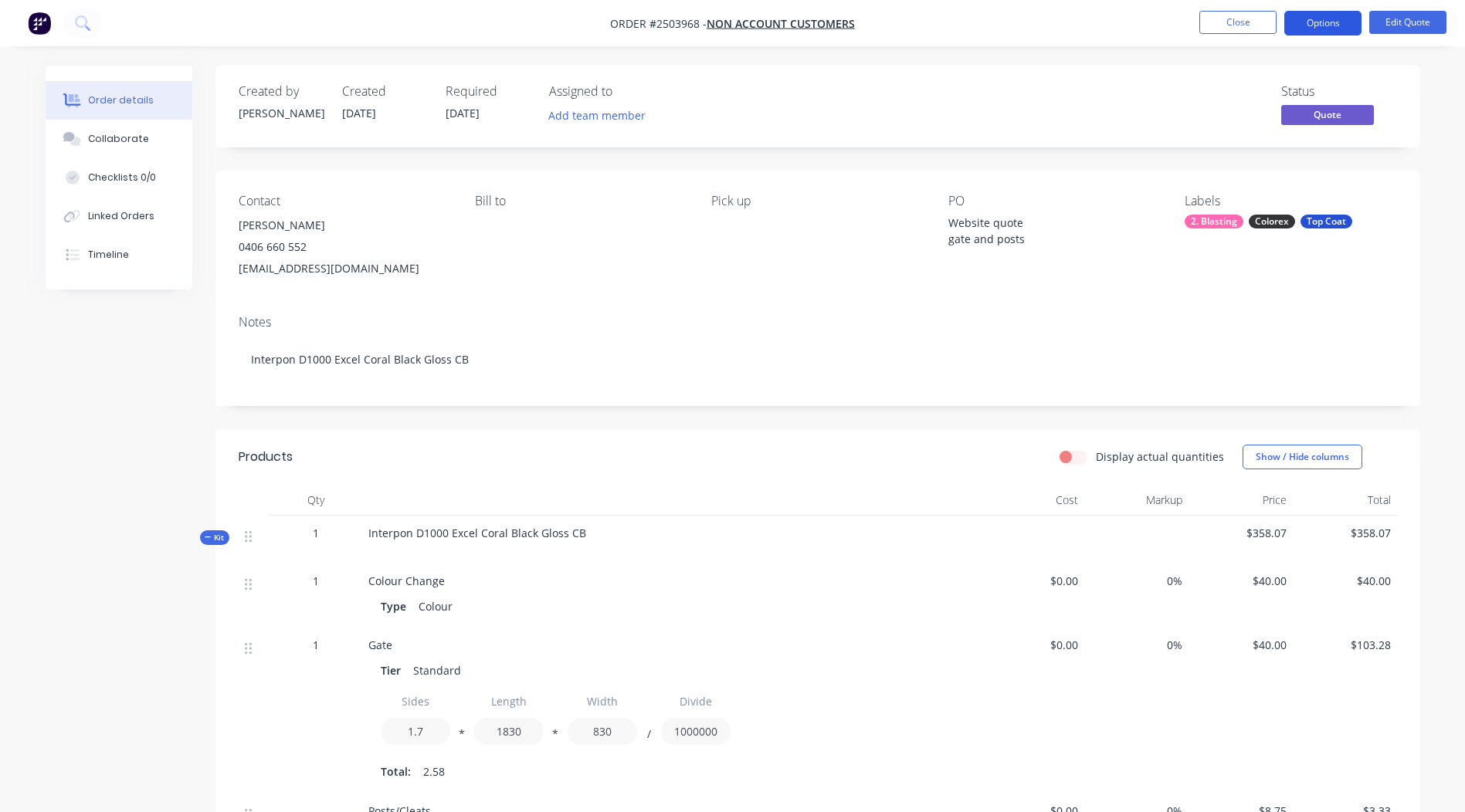
click at [1339, 25] on button "Options" at bounding box center [1323, 23] width 77 height 25
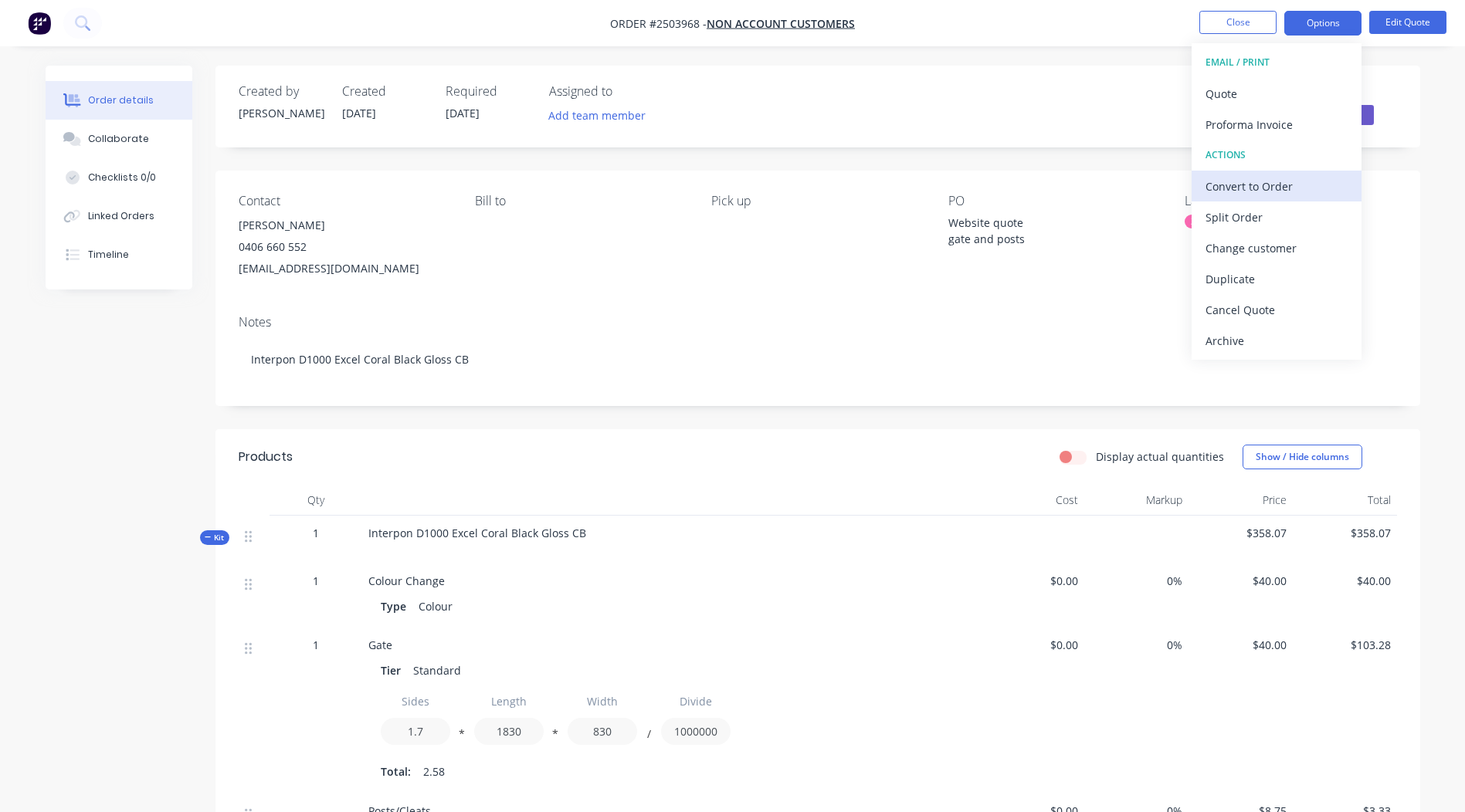
click at [1261, 175] on div "Convert to Order" at bounding box center [1276, 187] width 142 height 23
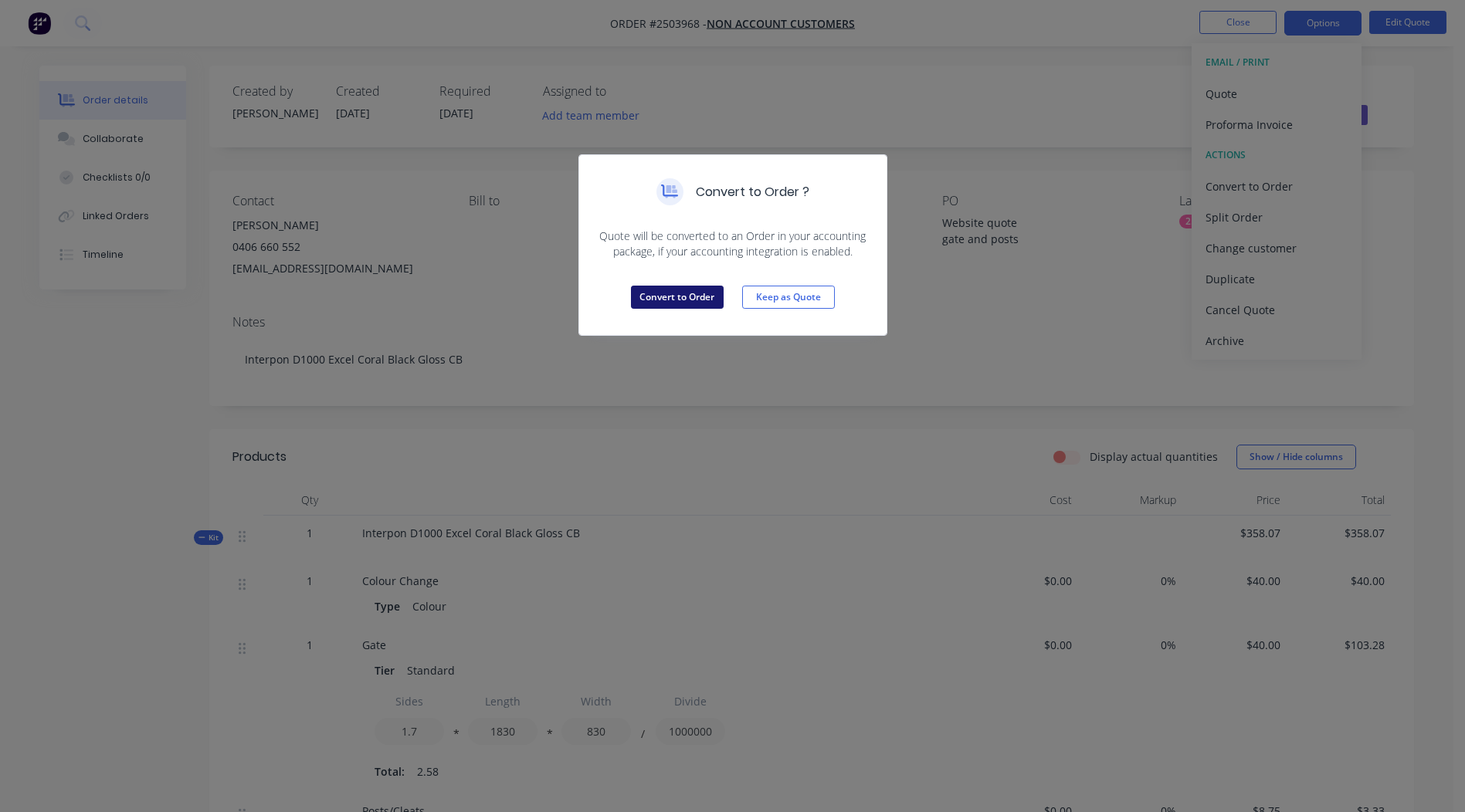
click at [686, 291] on button "Convert to Order" at bounding box center [677, 297] width 93 height 23
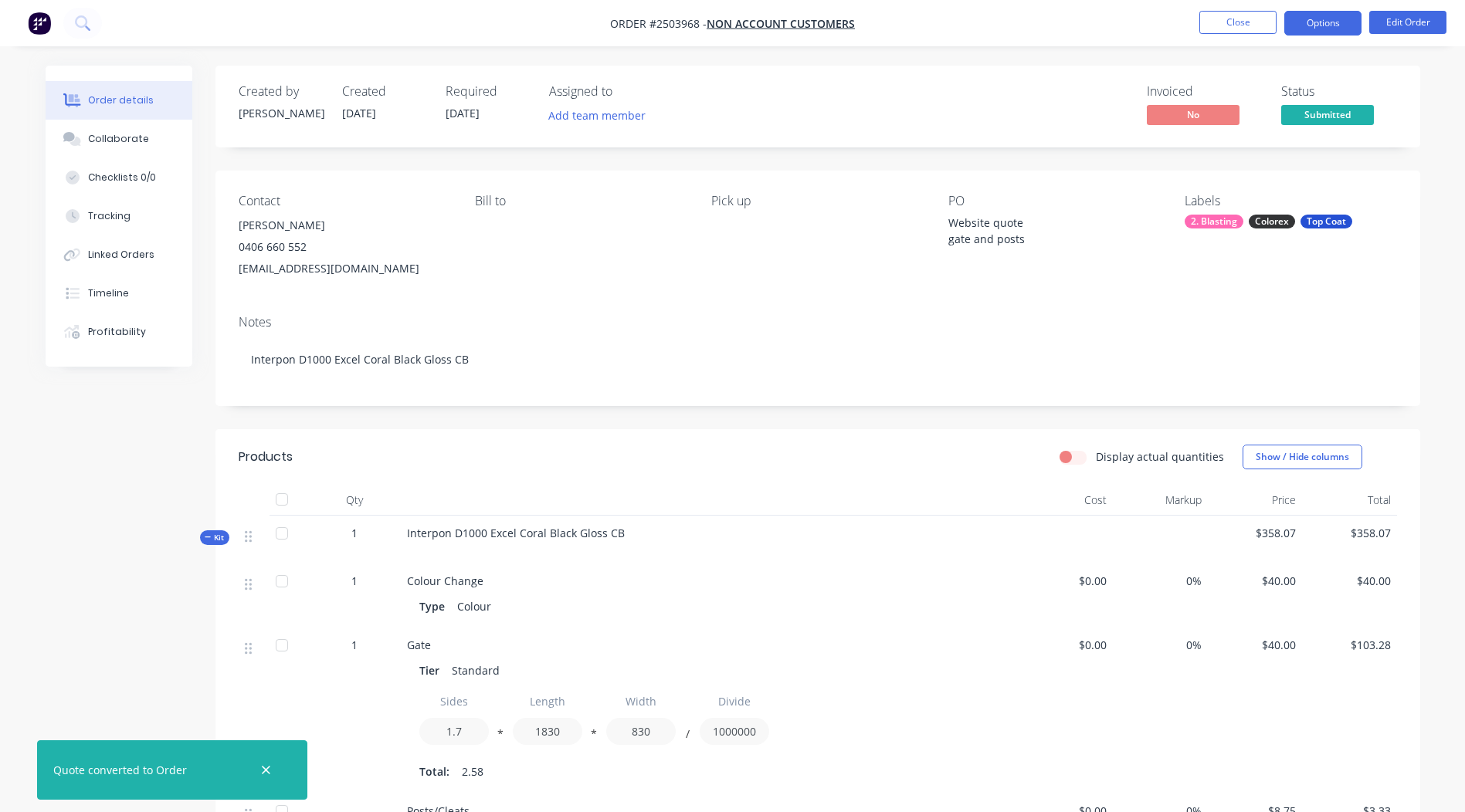
click at [1316, 29] on button "Options" at bounding box center [1323, 23] width 77 height 25
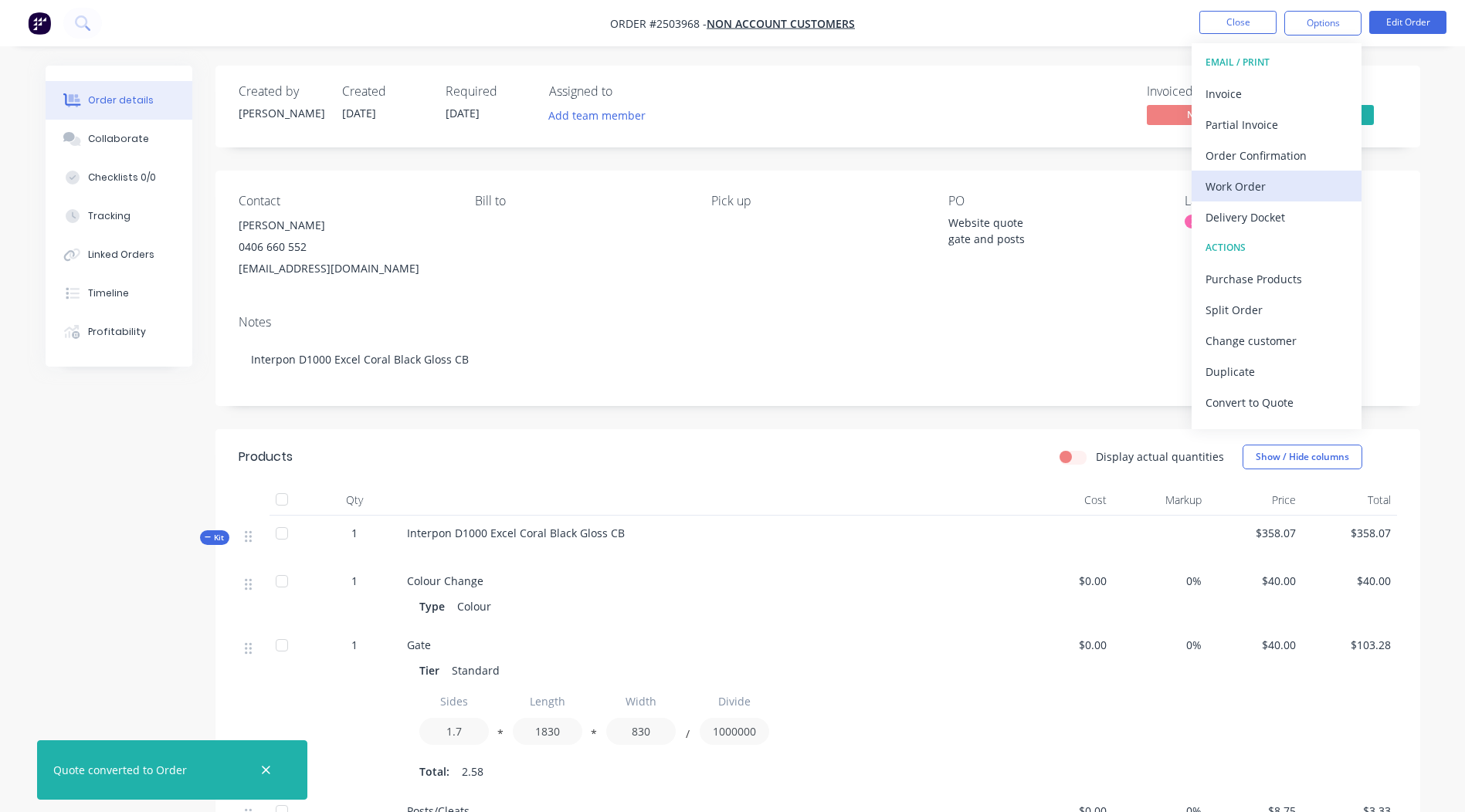
click at [1261, 181] on div "Work Order" at bounding box center [1276, 187] width 142 height 23
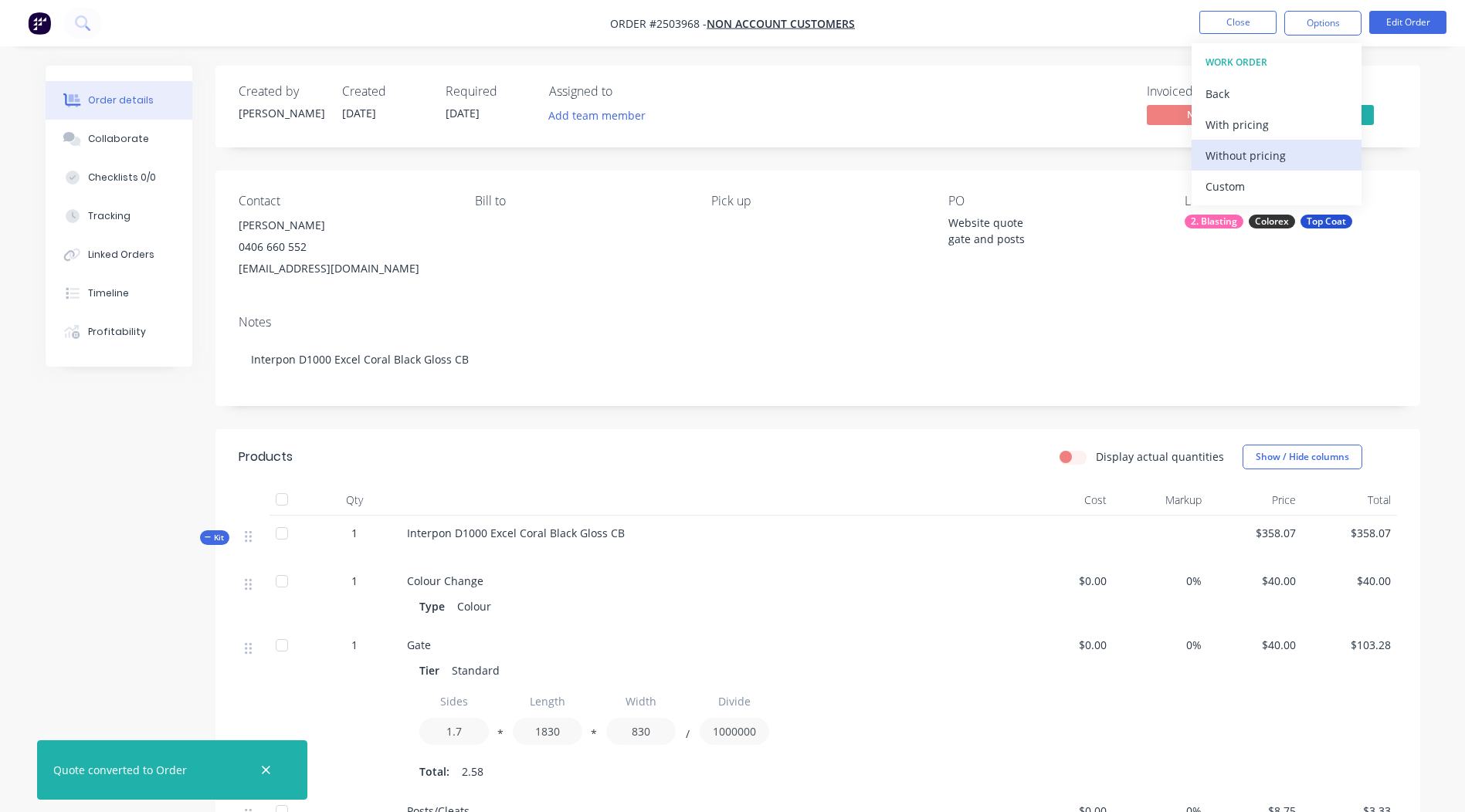
click at [1270, 146] on div "Without pricing" at bounding box center [1276, 156] width 142 height 23
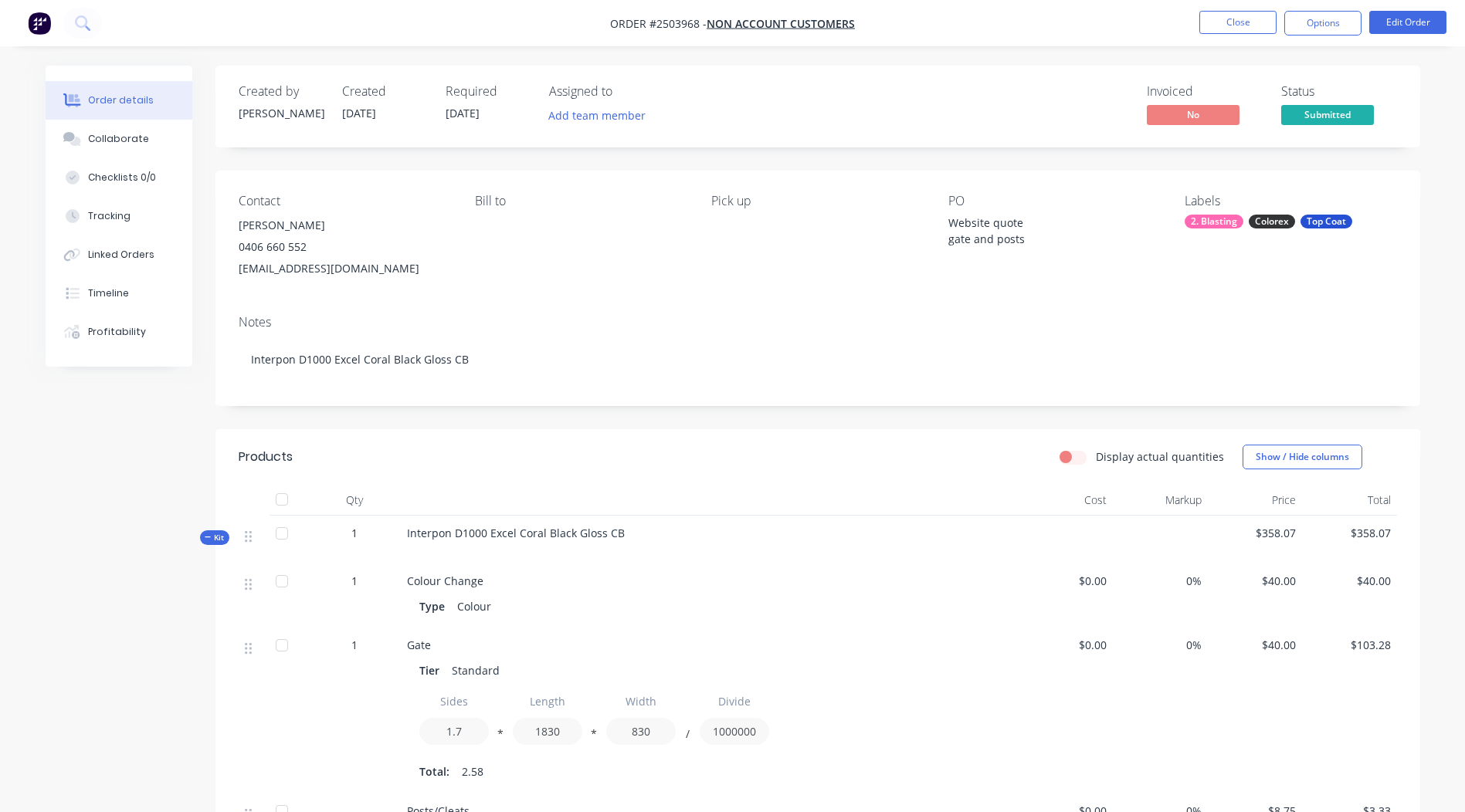
click at [1058, 177] on div "Contact [PERSON_NAME] [PHONE_NUMBER] [EMAIL_ADDRESS][DOMAIN_NAME] Bill to Pick …" at bounding box center [818, 237] width 1204 height 132
click at [1256, 35] on nav "Order #2503968 - Non account customers Close Options Edit Order" at bounding box center [732, 23] width 1465 height 46
click at [1251, 21] on button "Close" at bounding box center [1238, 22] width 77 height 23
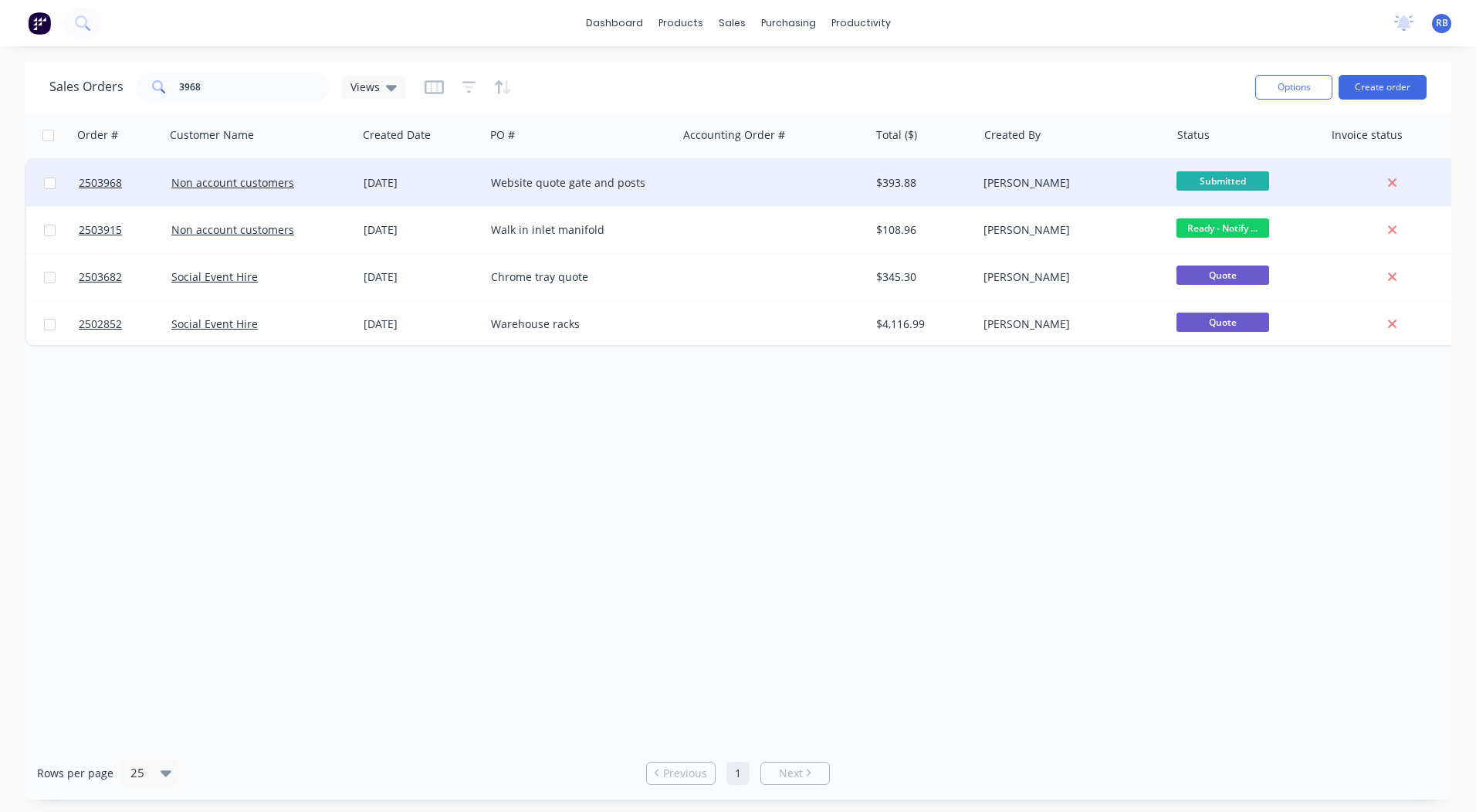
click at [654, 182] on div "Website quote gate and posts" at bounding box center [576, 183] width 171 height 16
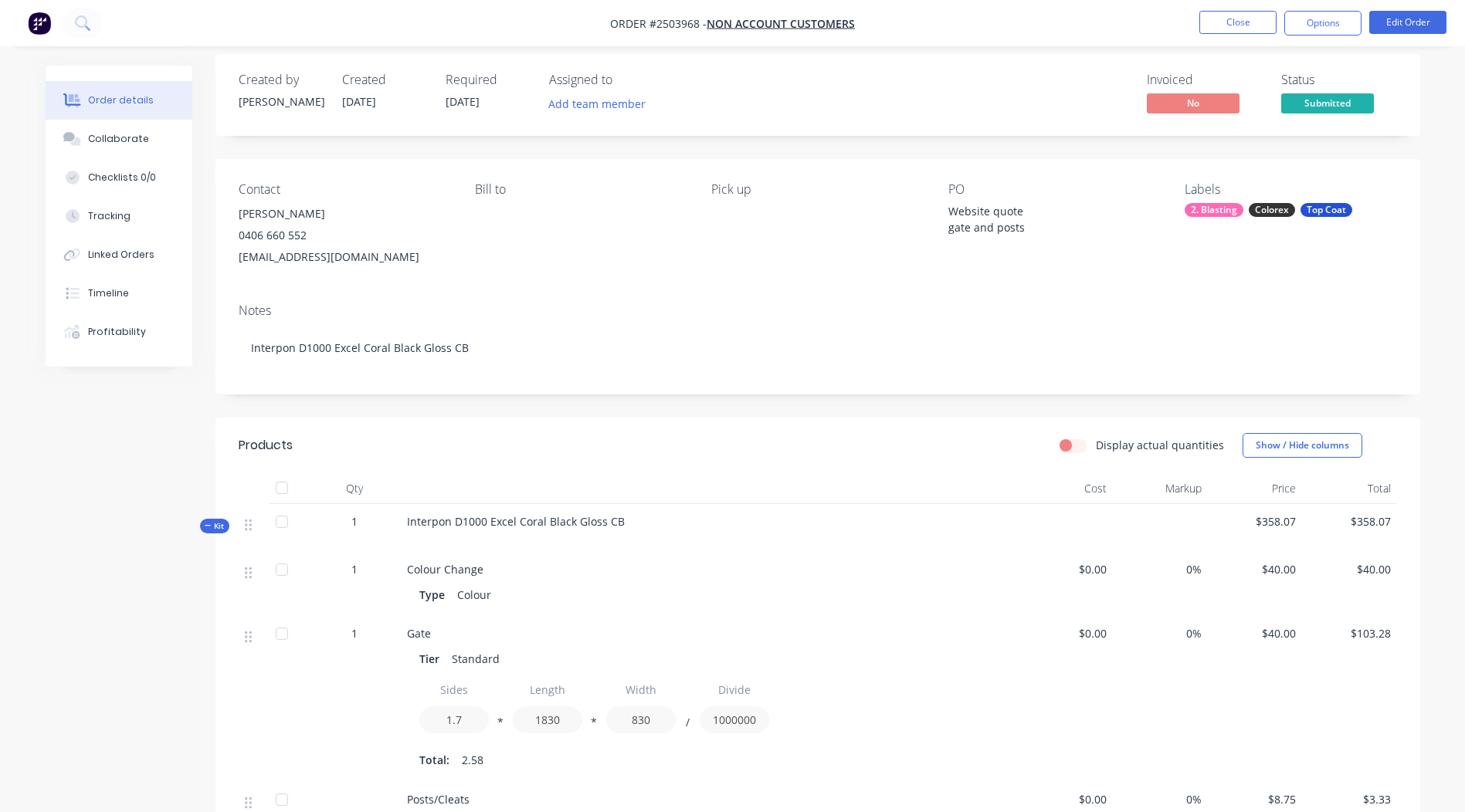
scroll to position [154, 0]
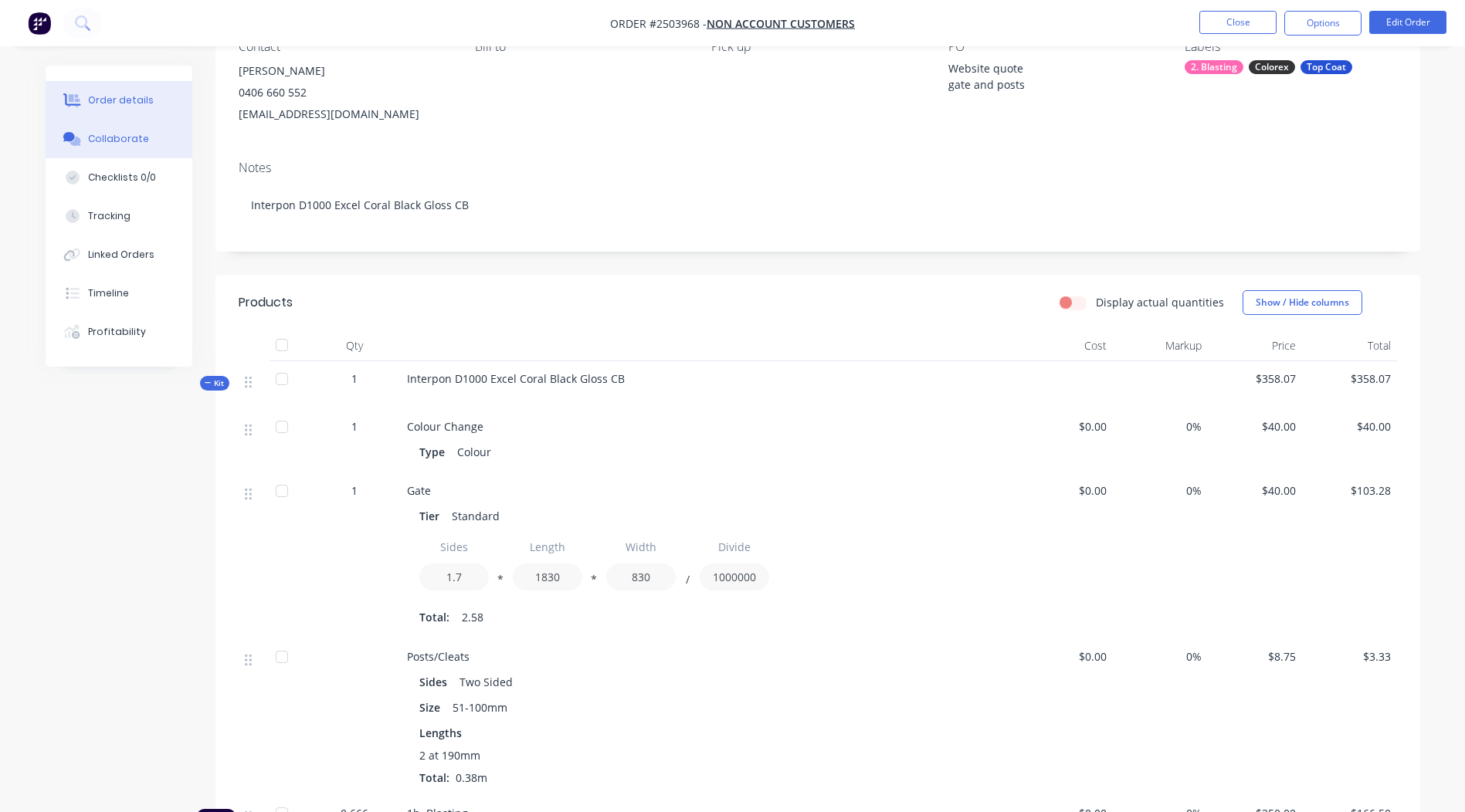
click at [107, 146] on button "Collaborate" at bounding box center [118, 139] width 146 height 39
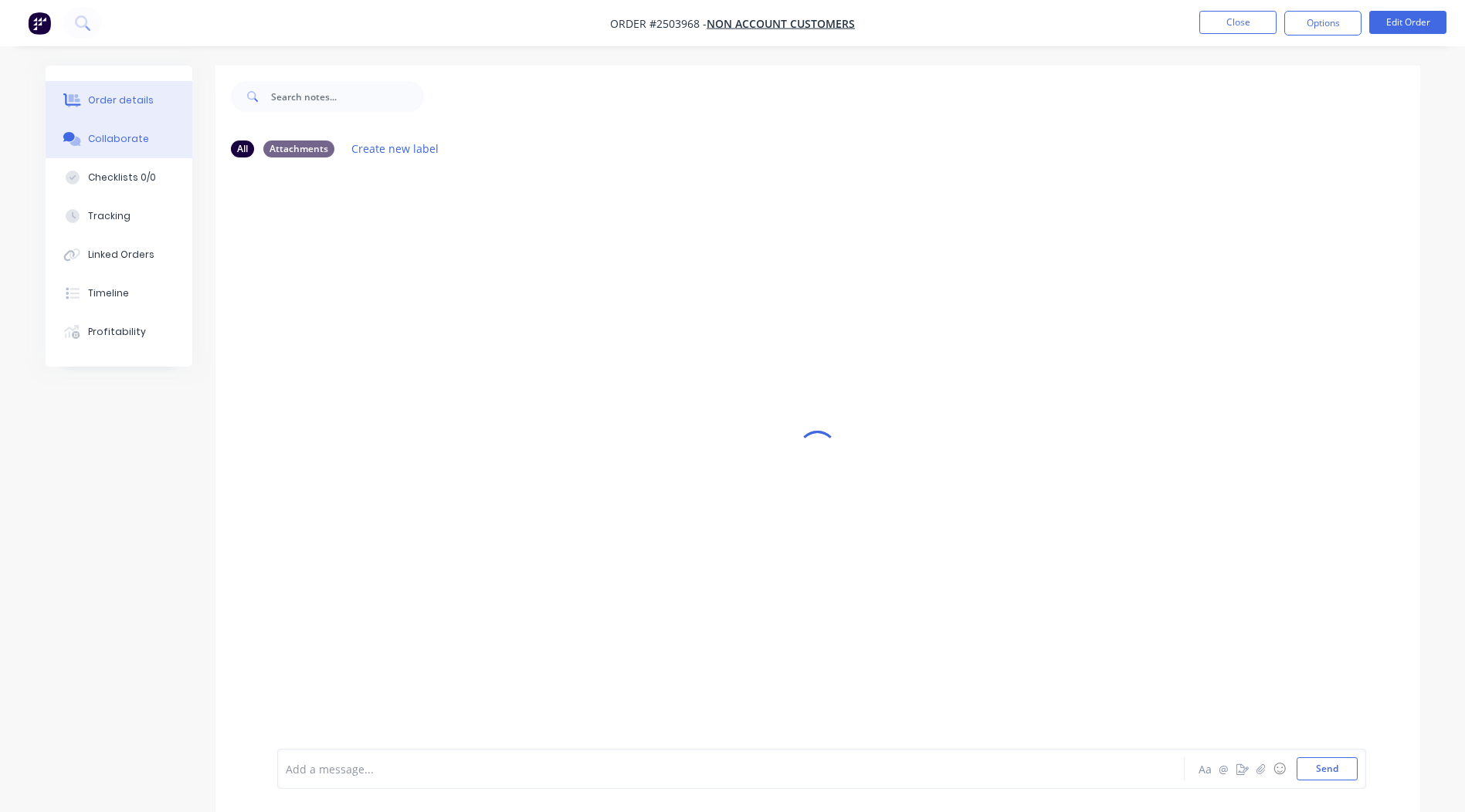
click at [157, 94] on button "Order details" at bounding box center [118, 100] width 146 height 39
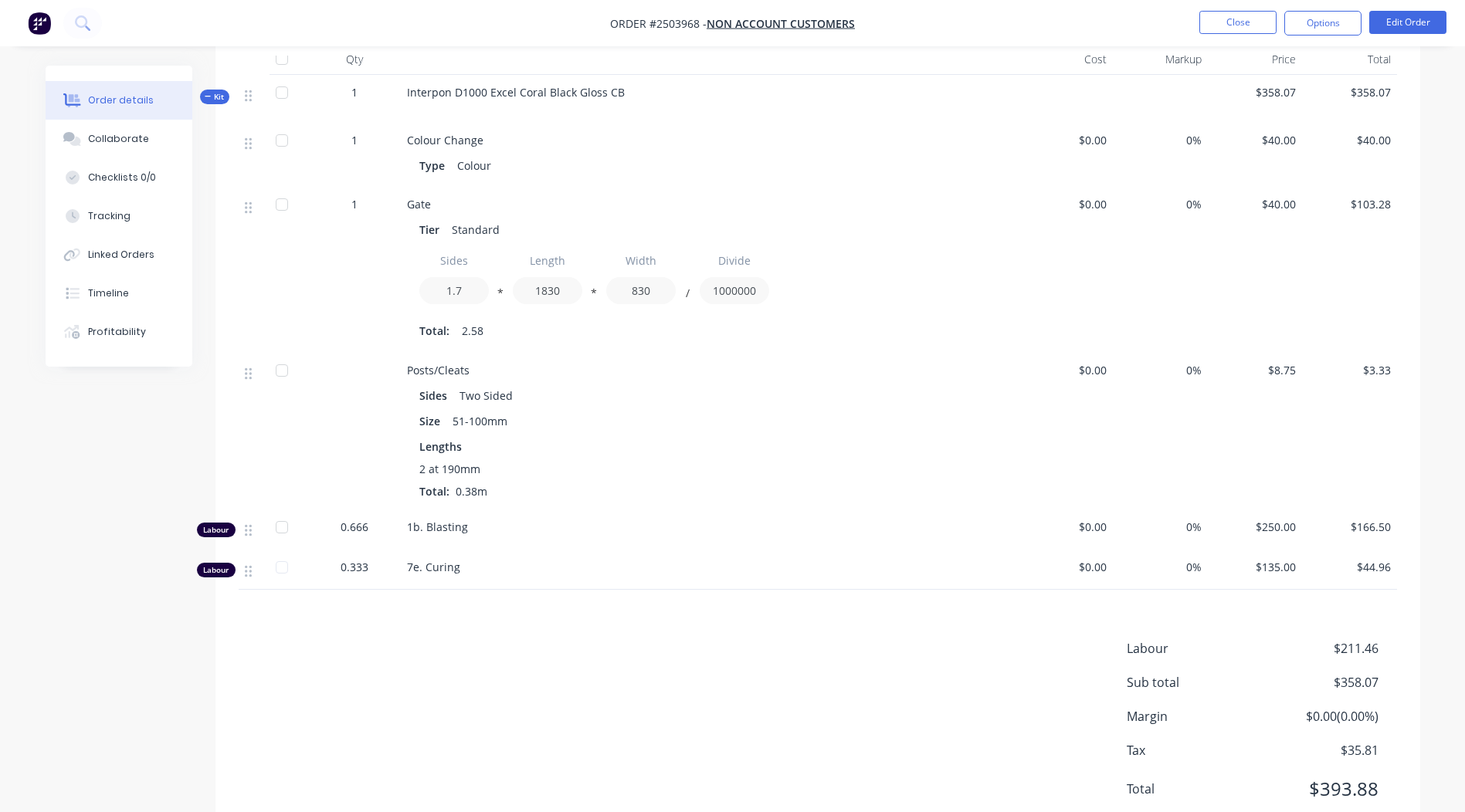
scroll to position [493, 0]
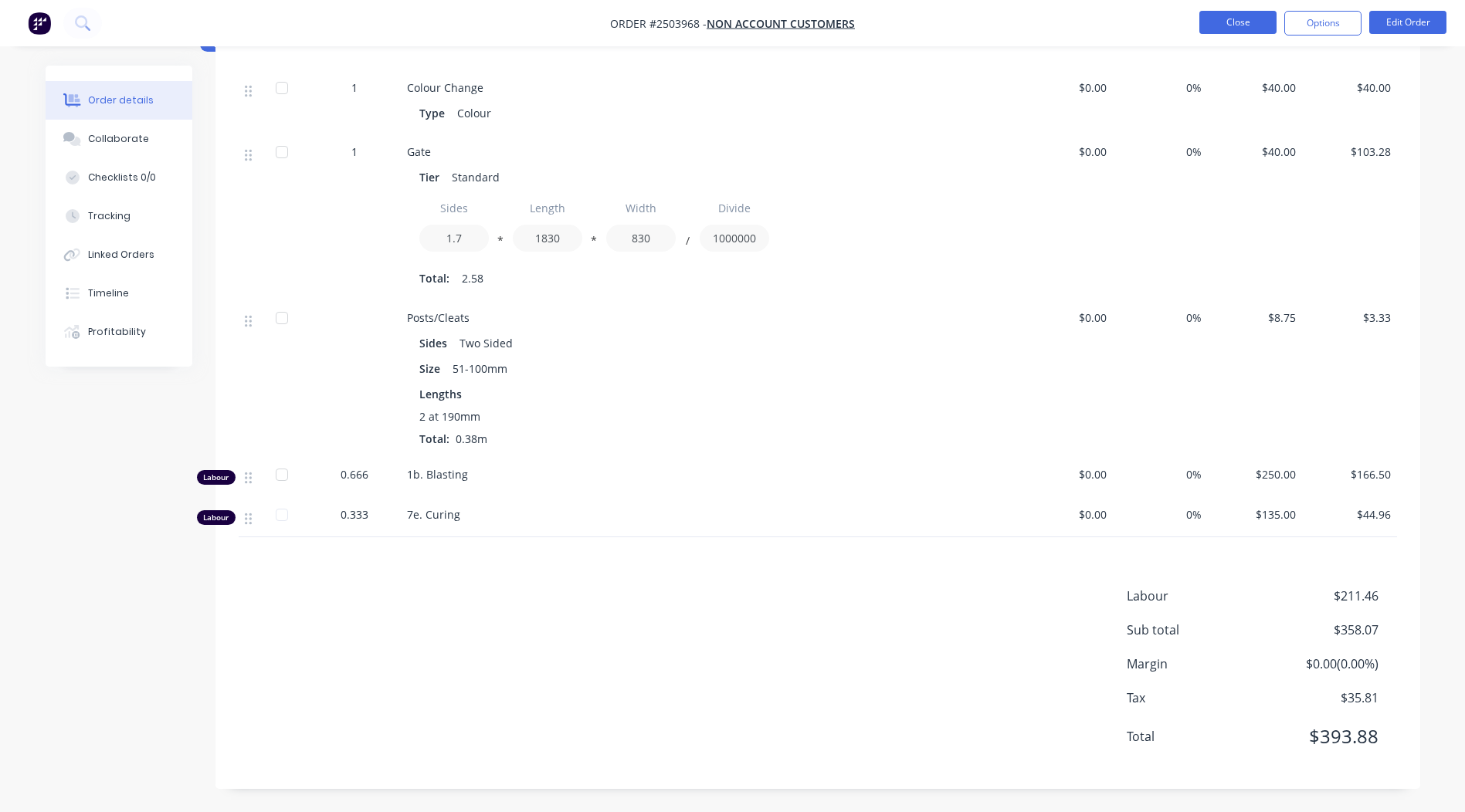
click at [1235, 29] on button "Close" at bounding box center [1238, 22] width 77 height 23
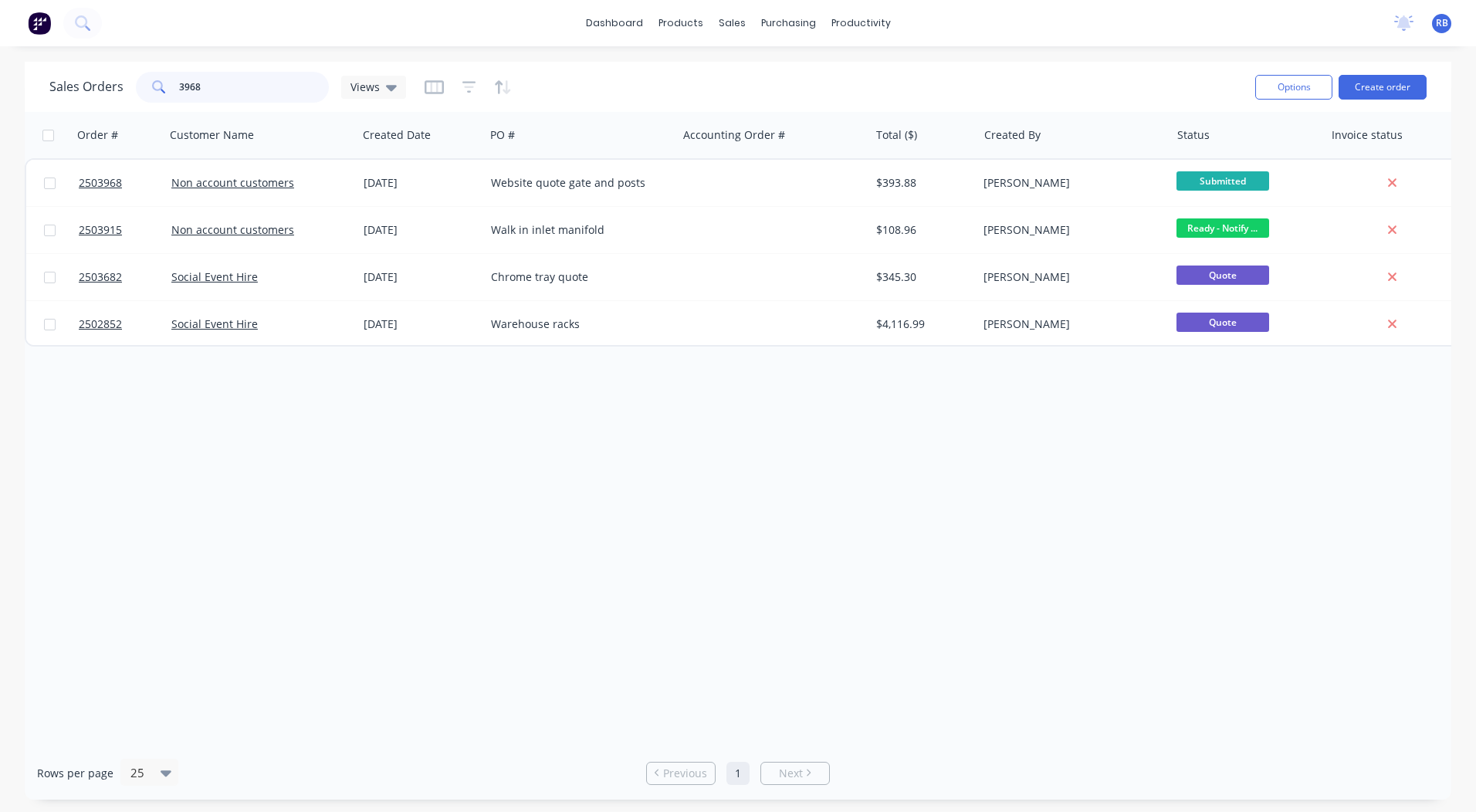
drag, startPoint x: 272, startPoint y: 96, endPoint x: 0, endPoint y: 95, distance: 272.0
click at [0, 96] on html "dashboard products sales purchasing productivity dashboard products Product Cat…" at bounding box center [738, 406] width 1476 height 812
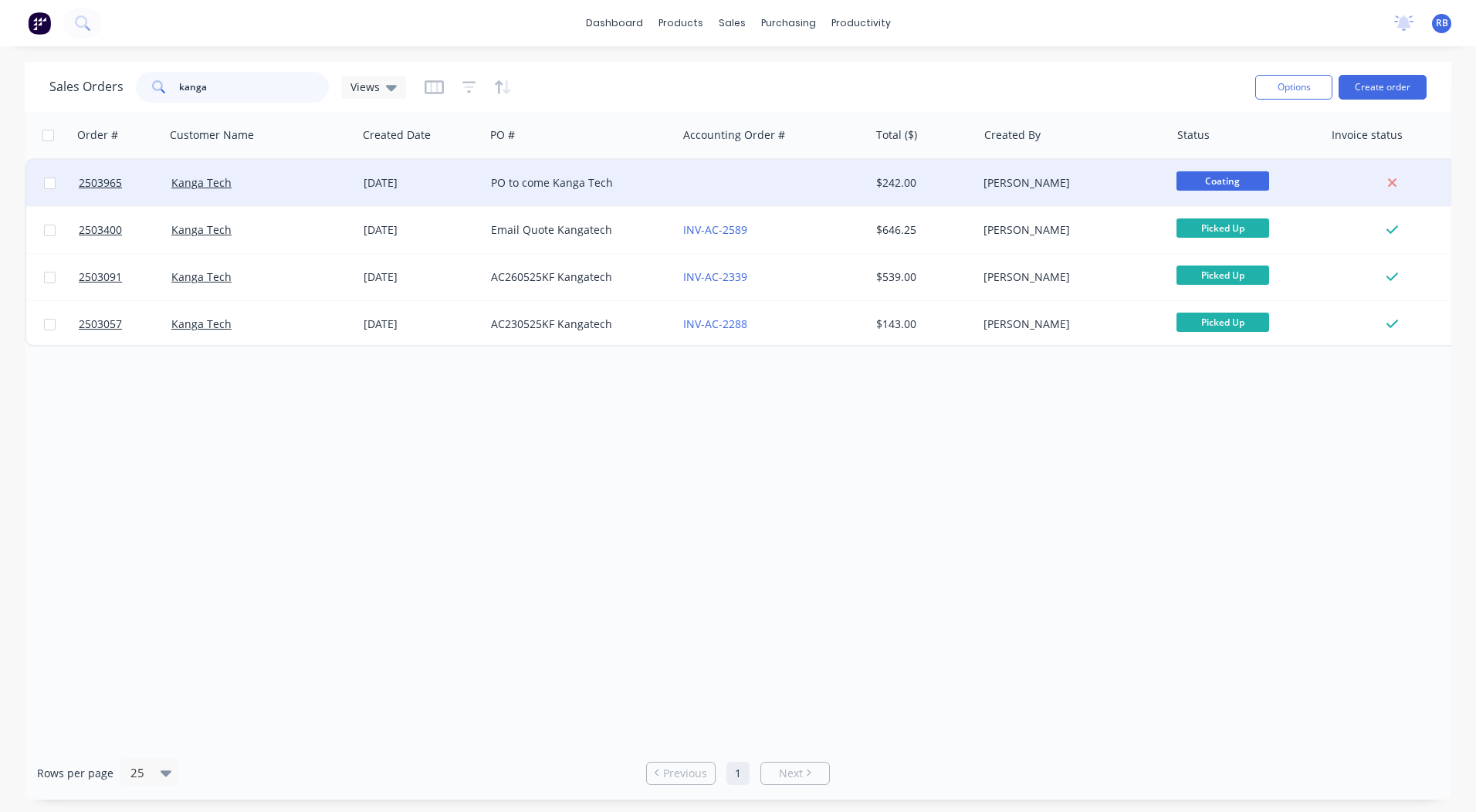
type input "kanga"
click at [672, 165] on div "PO to come Kanga Tech" at bounding box center [581, 182] width 192 height 46
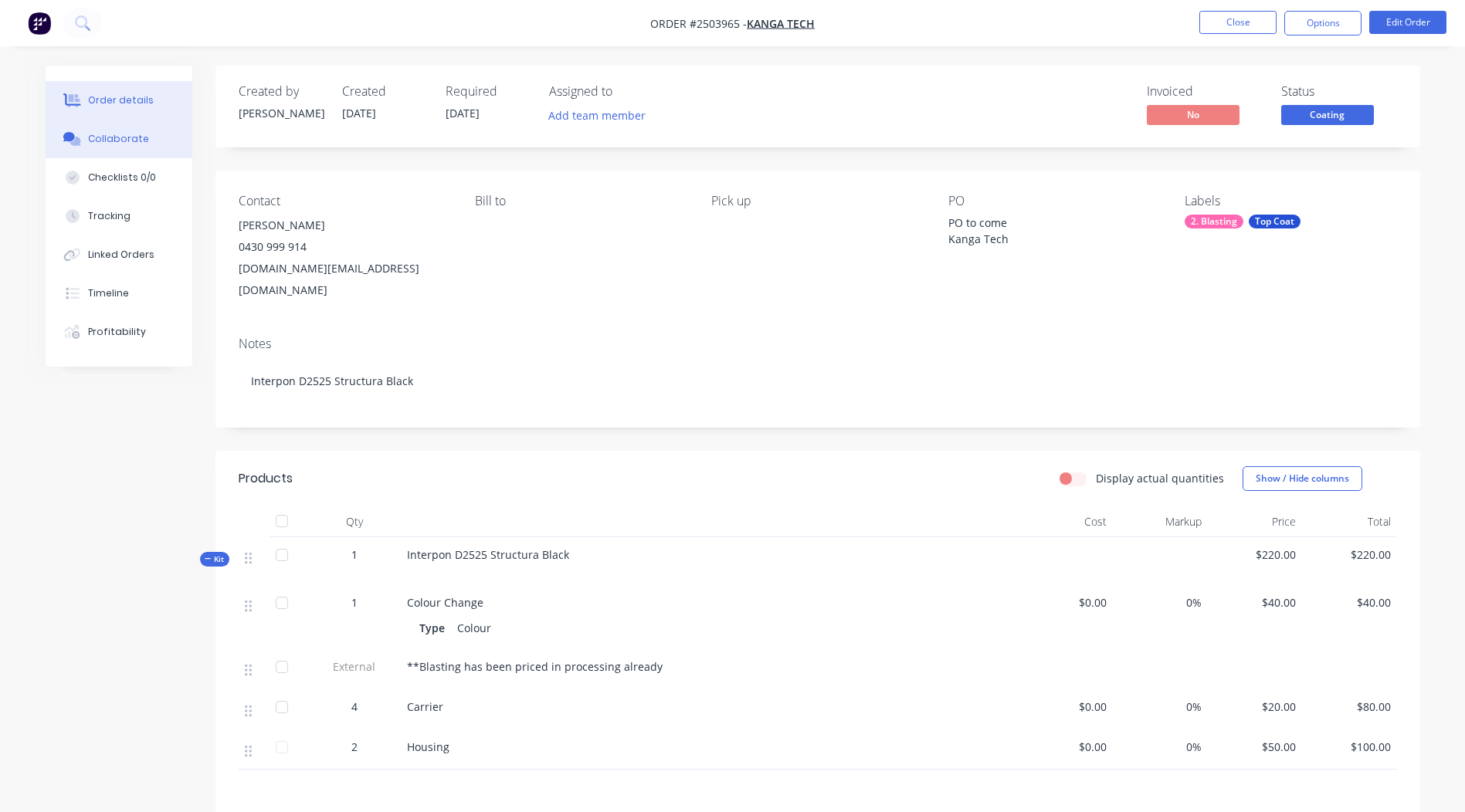
click at [115, 150] on button "Collaborate" at bounding box center [118, 139] width 146 height 39
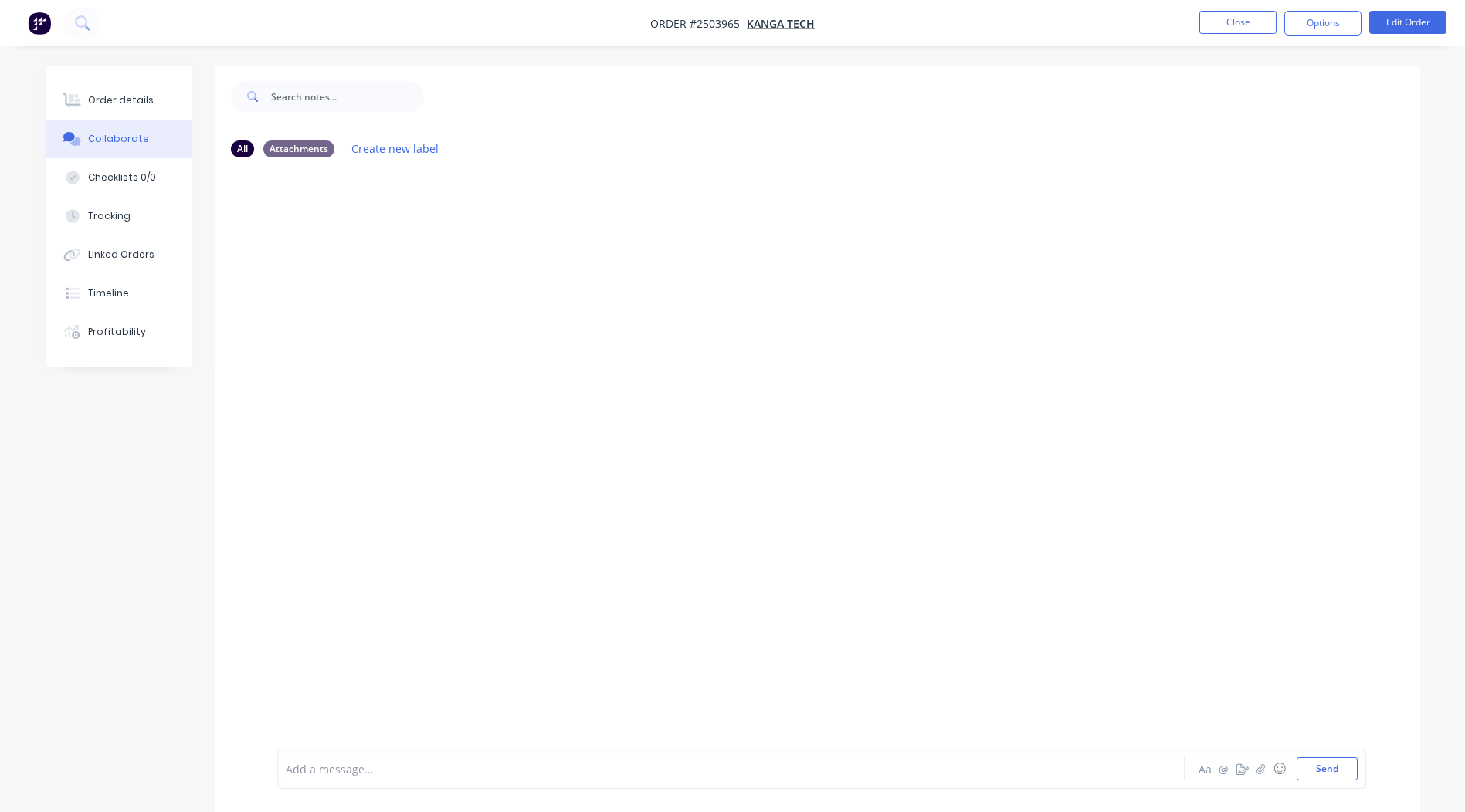
click at [359, 772] on div at bounding box center [688, 769] width 803 height 16
click at [448, 766] on span "[PERSON_NAME] own heat tape didnt take well and there is lots of paint and tape…" at bounding box center [575, 769] width 575 height 15
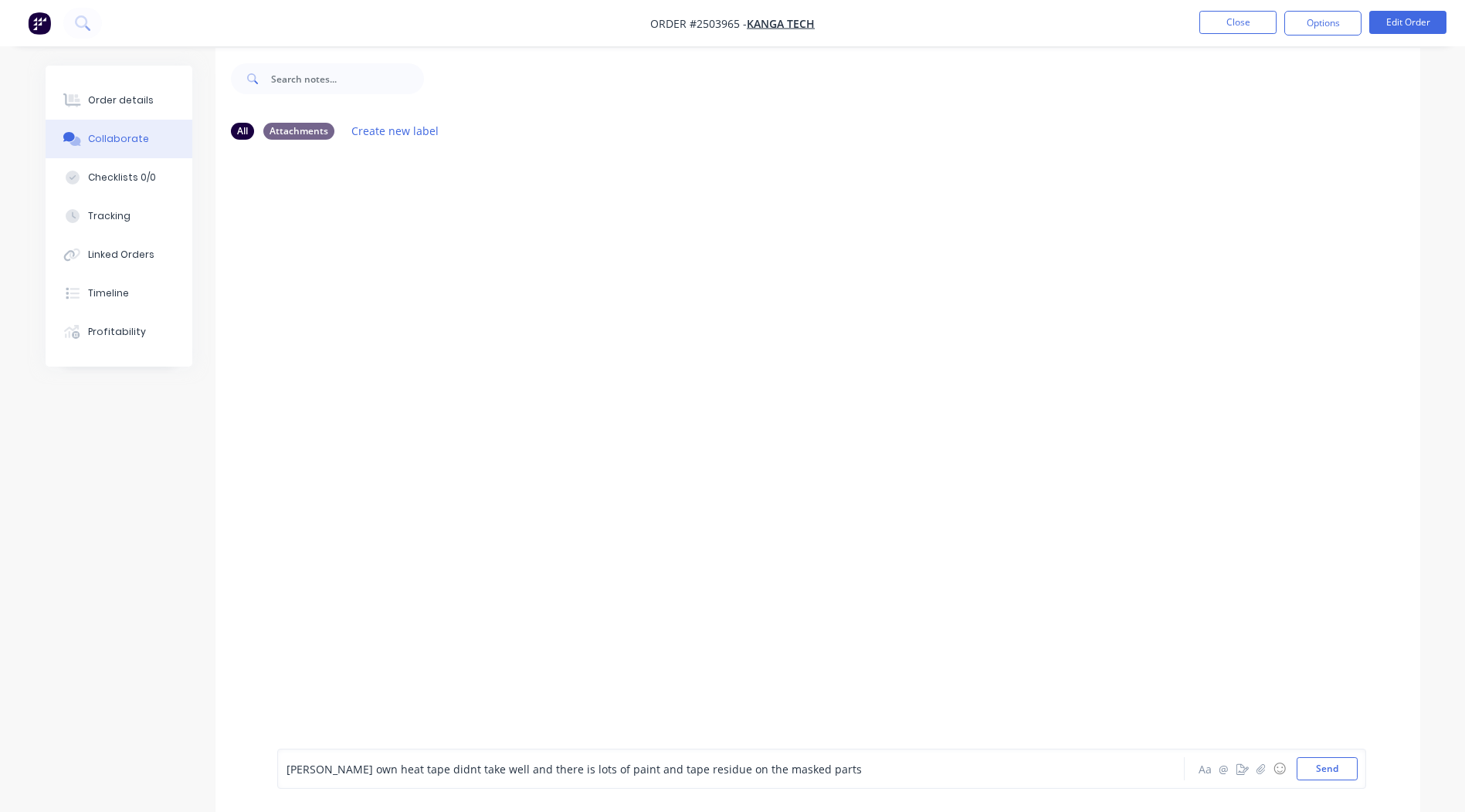
scroll to position [23, 0]
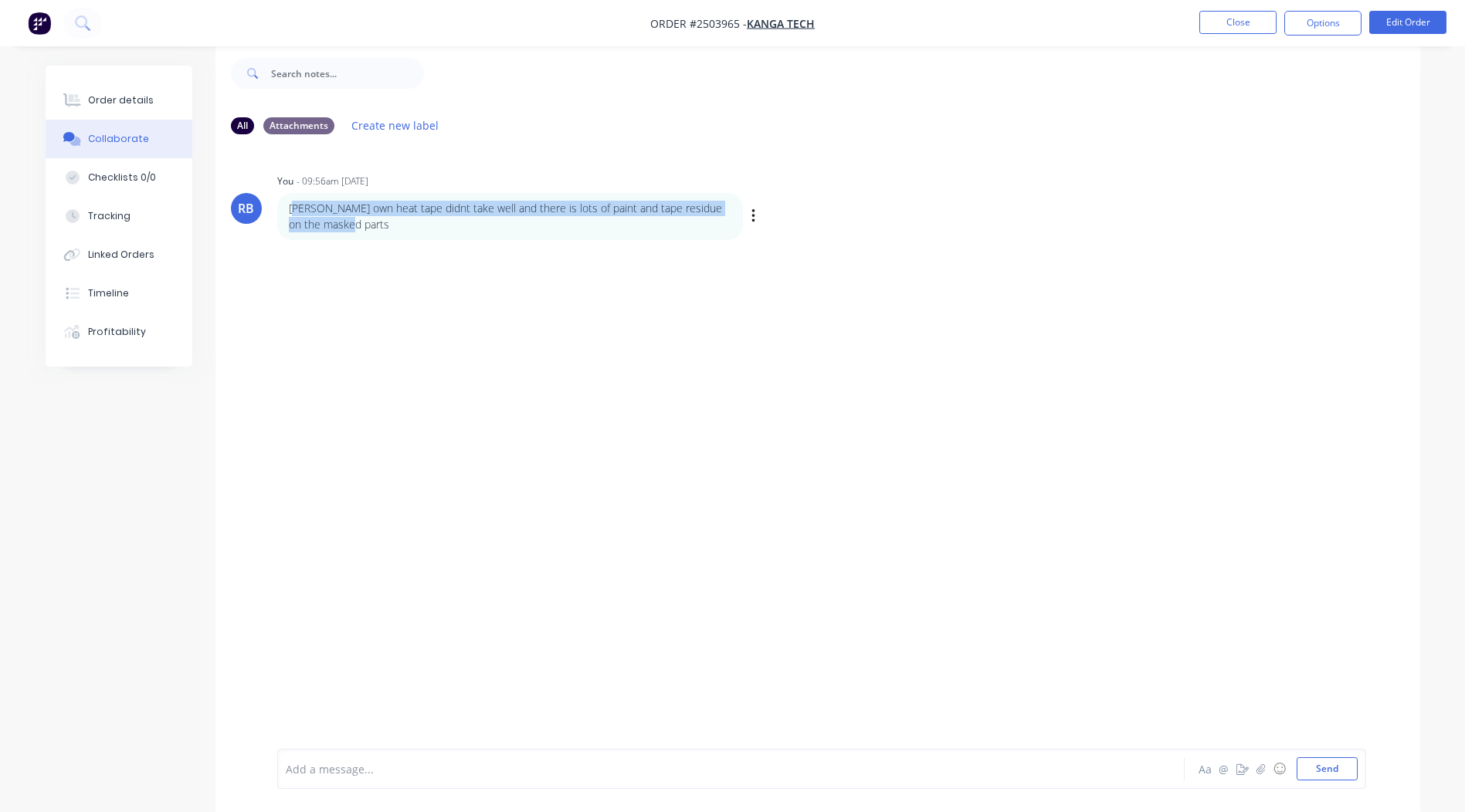
drag, startPoint x: 366, startPoint y: 229, endPoint x: 297, endPoint y: 199, distance: 75.2
click at [297, 199] on div "[PERSON_NAME] own heat tape didnt take well and there is lots of paint and tape…" at bounding box center [510, 217] width 466 height 47
drag, startPoint x: 297, startPoint y: 199, endPoint x: 777, endPoint y: 348, distance: 502.6
click at [777, 348] on div "RB You - 09:56am [DATE] [PERSON_NAME] own heat tape didnt take well and there i…" at bounding box center [818, 436] width 1204 height 579
